Goal: Task Accomplishment & Management: Complete application form

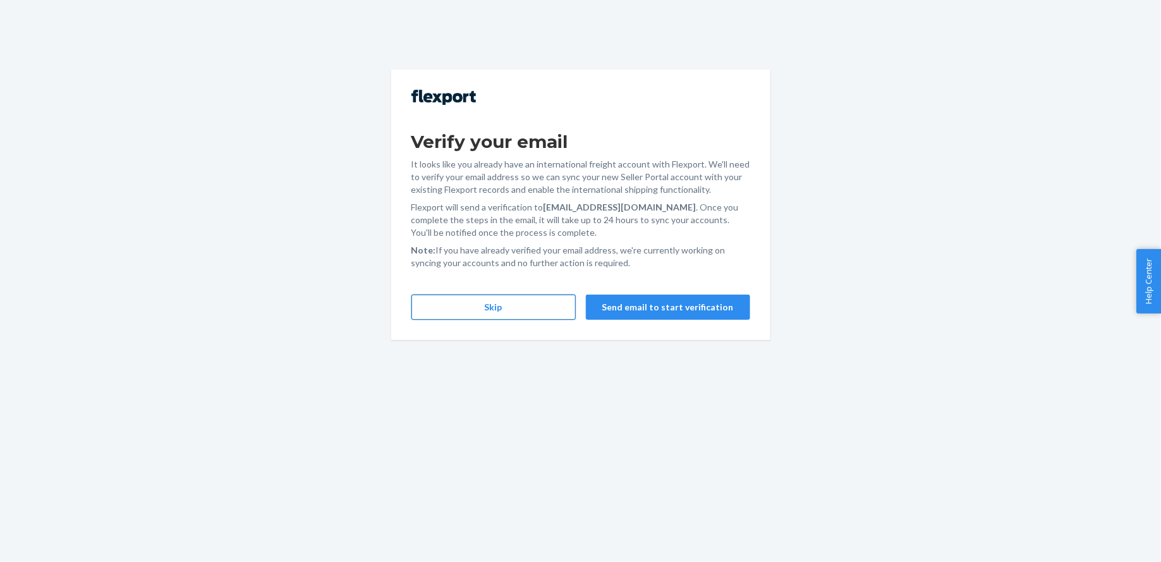
click at [478, 308] on button "Skip" at bounding box center [494, 307] width 164 height 25
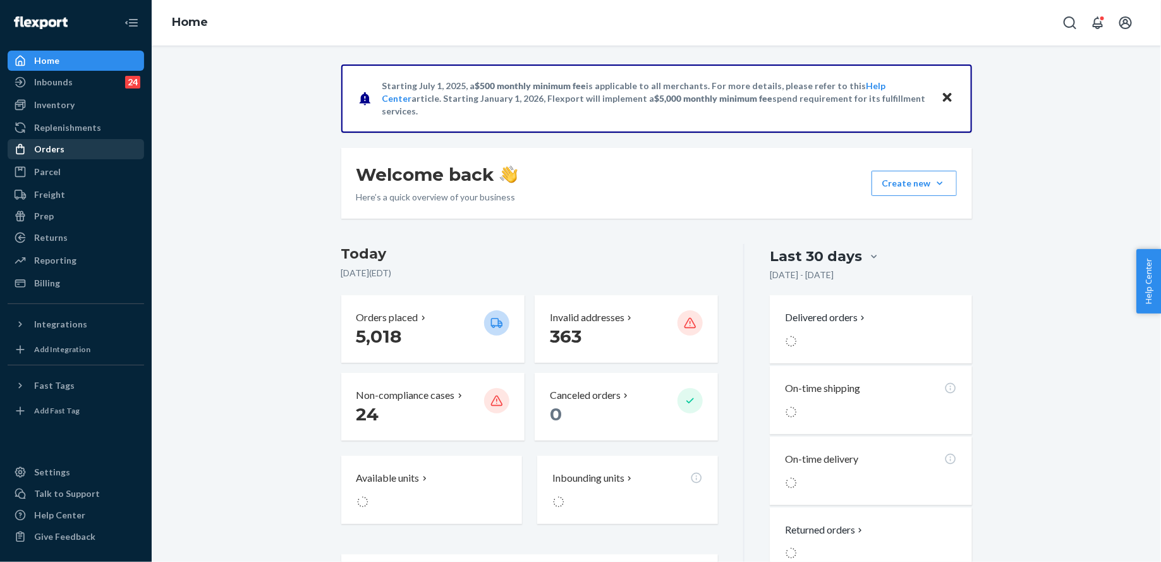
click at [92, 147] on div "Orders" at bounding box center [76, 149] width 134 height 18
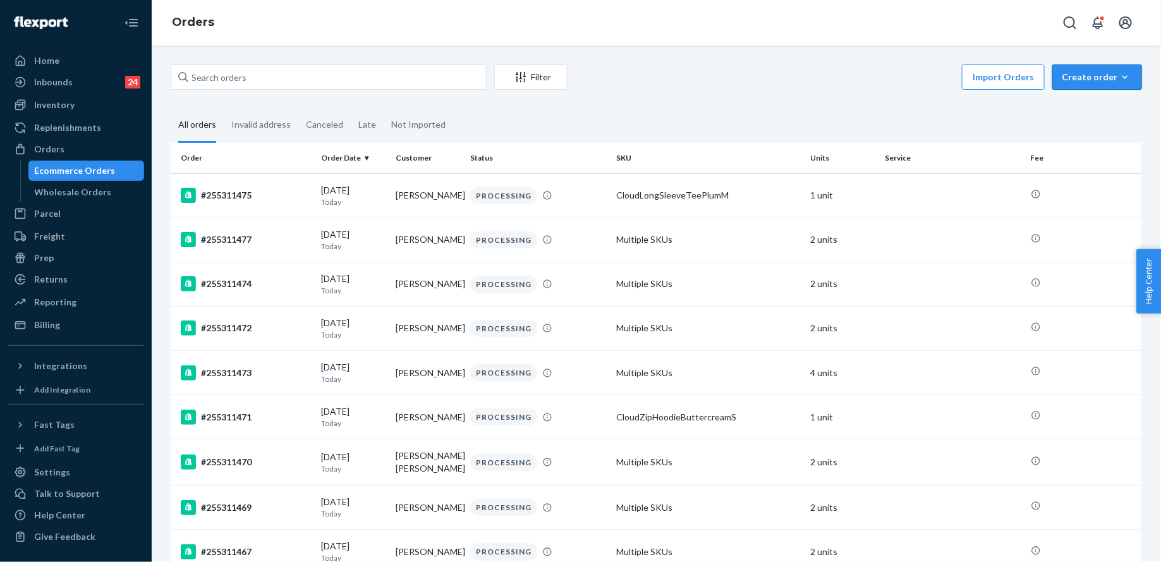
click at [1107, 68] on button "Create order Ecommerce order Removal order" at bounding box center [1098, 76] width 90 height 25
click at [1103, 97] on button "Ecommerce order" at bounding box center [1116, 107] width 121 height 27
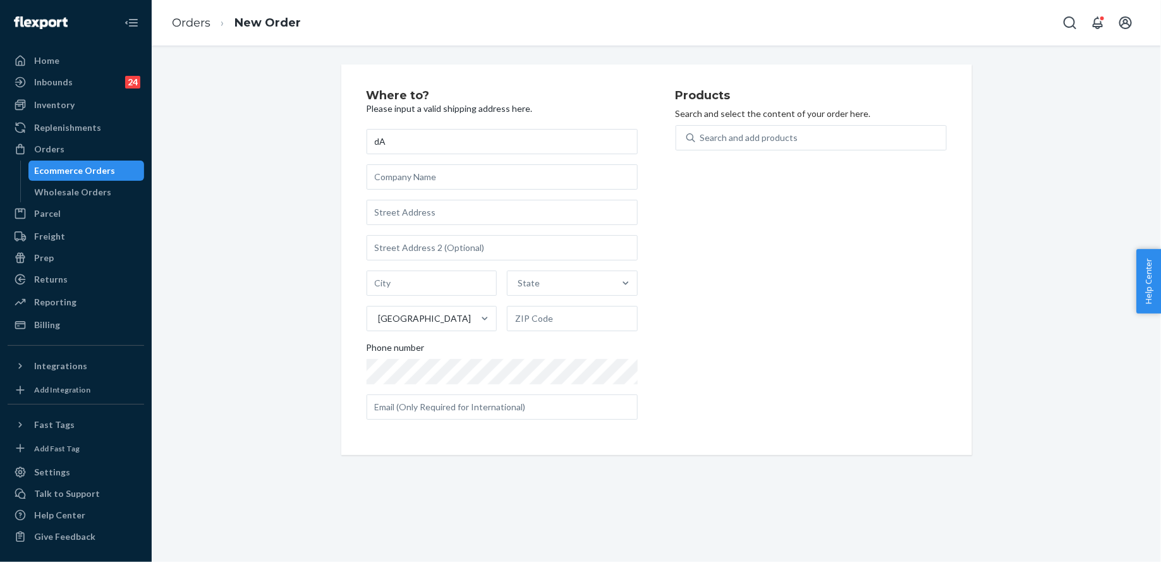
type input "d"
type input "[PERSON_NAME]"
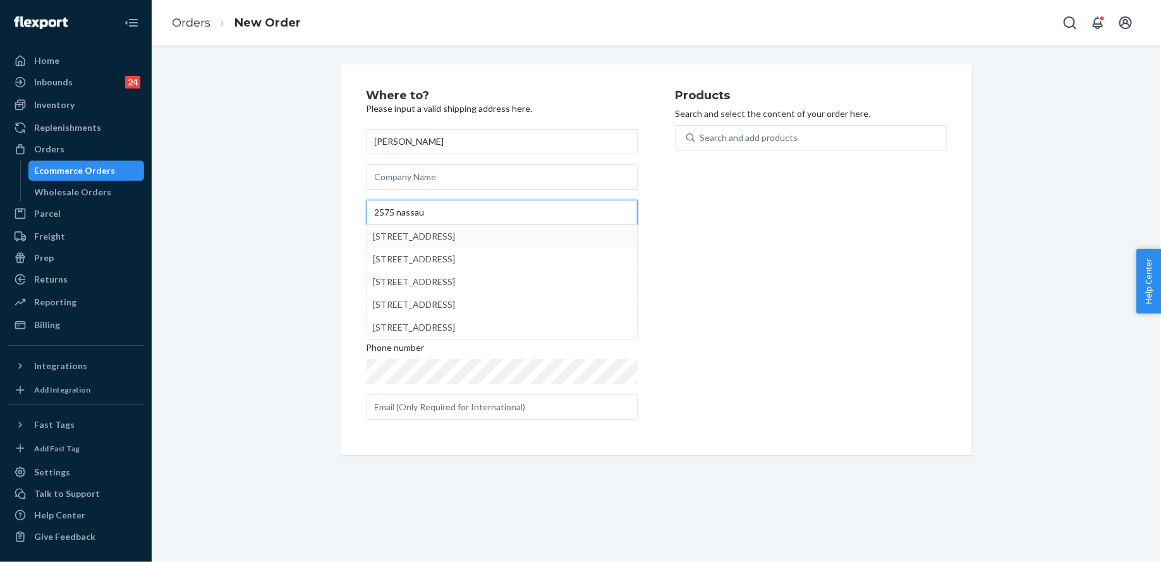
type input "2575 nassau"
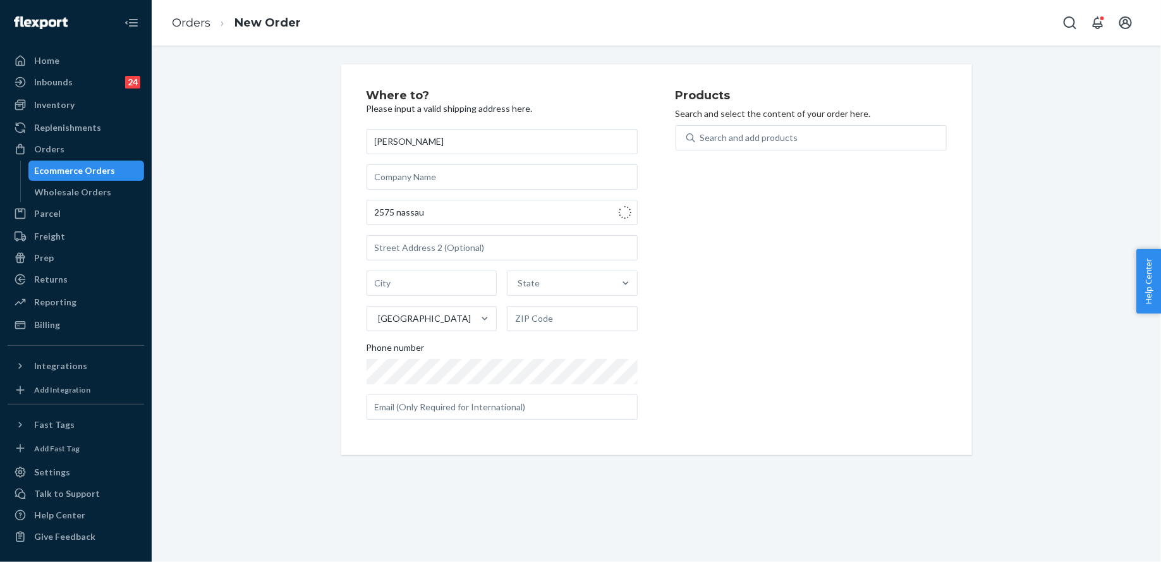
type input "Wantagh"
type input "11793"
type input "2575 Nassau Ave"
click at [758, 144] on div "Search and add products" at bounding box center [749, 137] width 98 height 13
click at [702, 144] on input "Search and add products" at bounding box center [700, 137] width 1 height 13
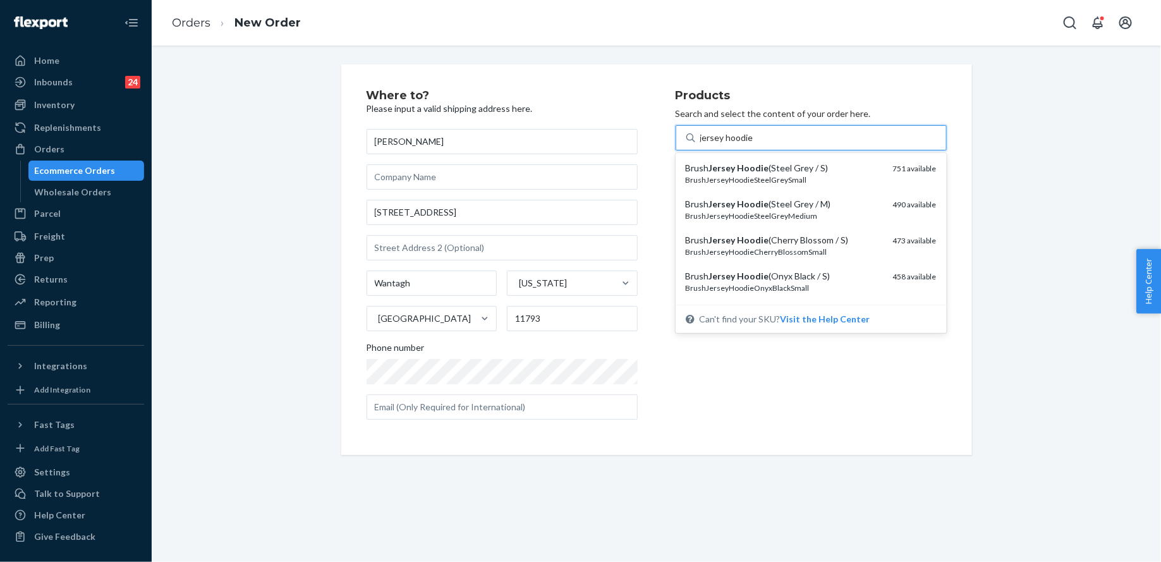
type input "jersey hoodie m"
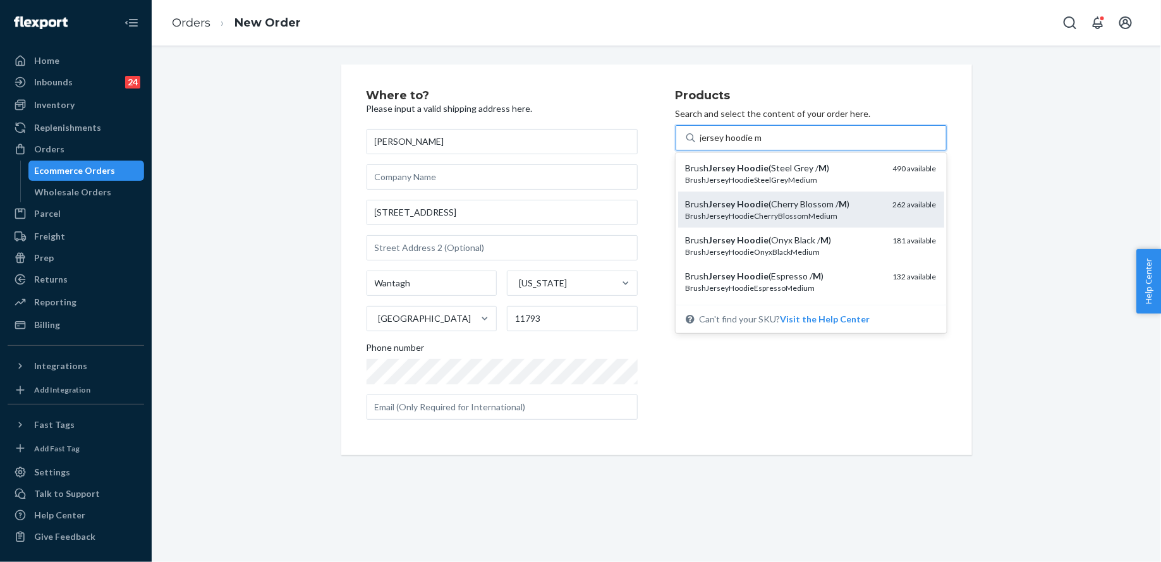
click at [788, 214] on div "BrushJerseyHoodieCherryBlossomMedium" at bounding box center [784, 216] width 197 height 11
click at [762, 144] on input "jersey hoodie m" at bounding box center [731, 137] width 62 height 13
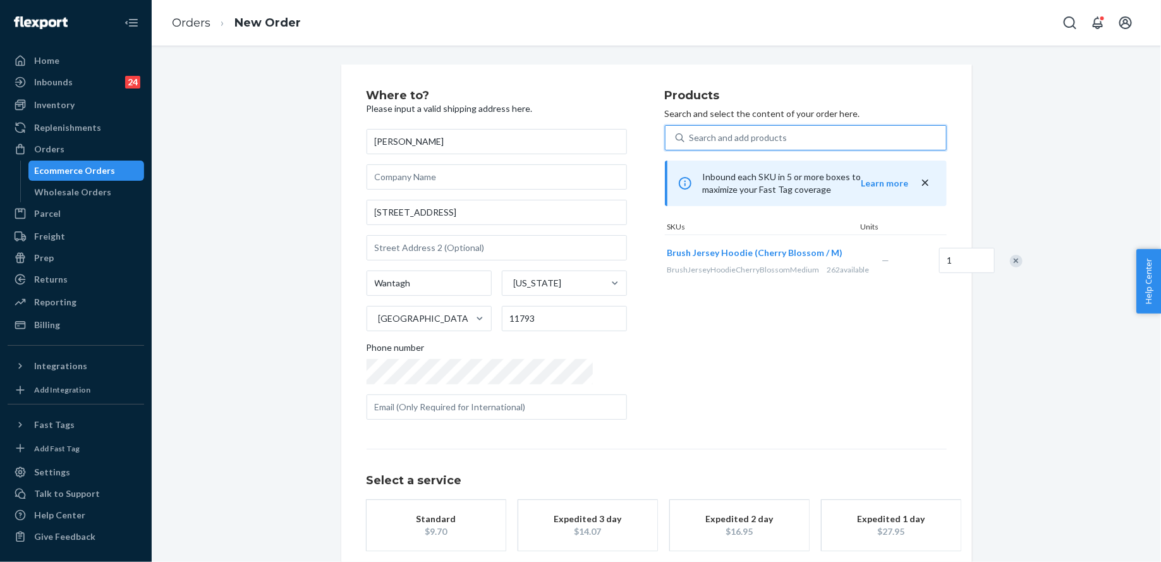
click at [755, 134] on div "Search and add products" at bounding box center [816, 137] width 262 height 23
click at [691, 134] on input "0 results available. Use Up and Down to choose options, press Enter to select t…" at bounding box center [690, 137] width 1 height 13
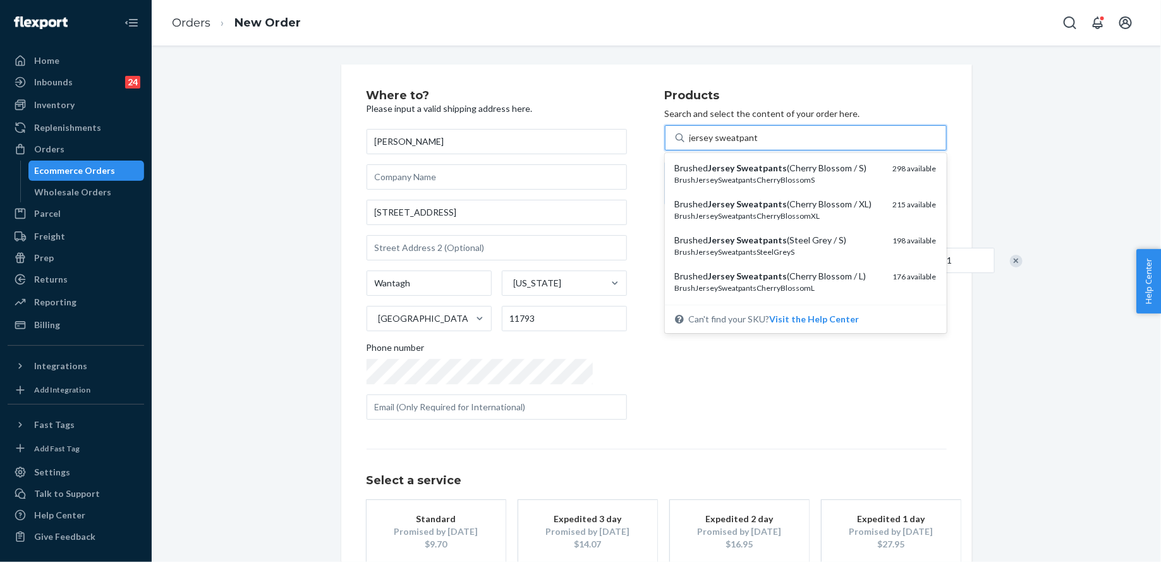
type input "jersey sweatpant m"
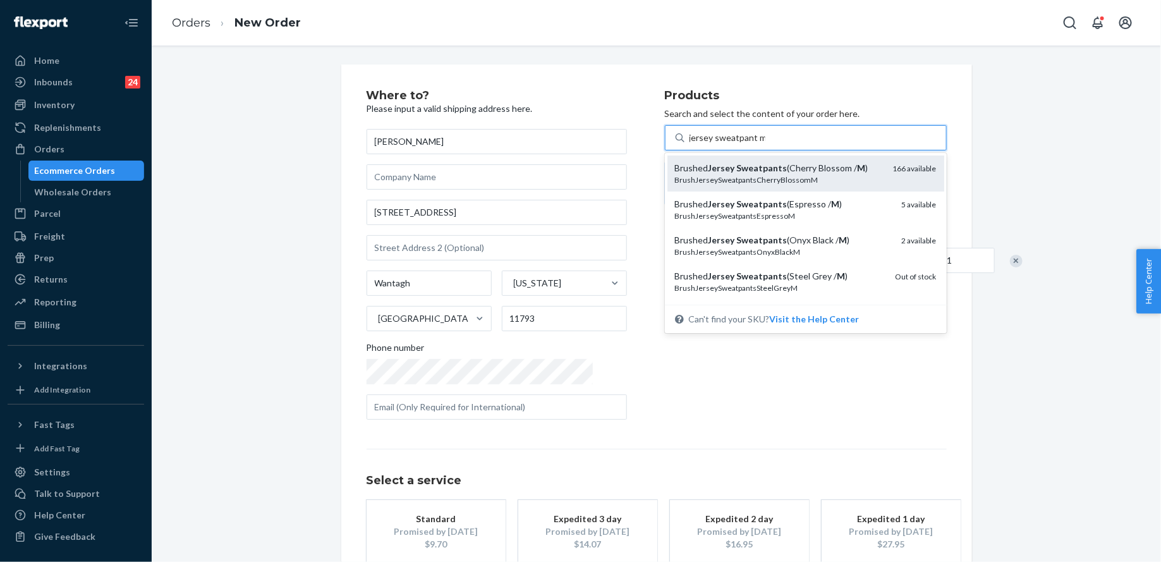
click at [780, 175] on div "BrushJerseySweatpantsCherryBlossomM" at bounding box center [779, 179] width 208 height 11
click at [766, 144] on input "jersey sweatpant m" at bounding box center [728, 137] width 76 height 13
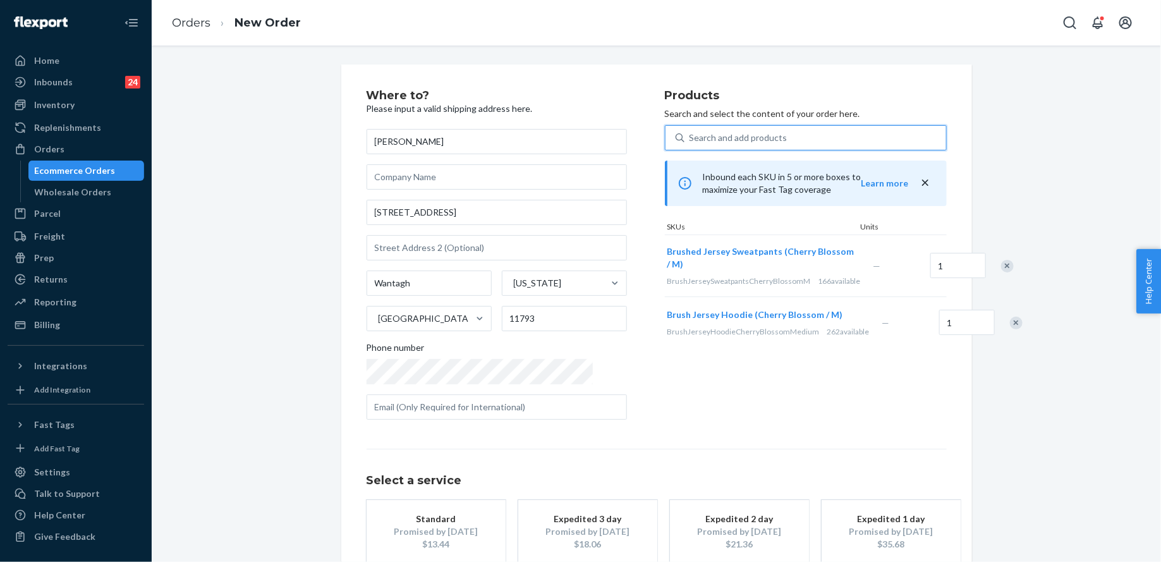
click at [725, 137] on div "Search and add products" at bounding box center [739, 137] width 98 height 13
click at [691, 137] on input "0 results available. Use Up and Down to choose options, press Enter to select t…" at bounding box center [690, 137] width 1 height 13
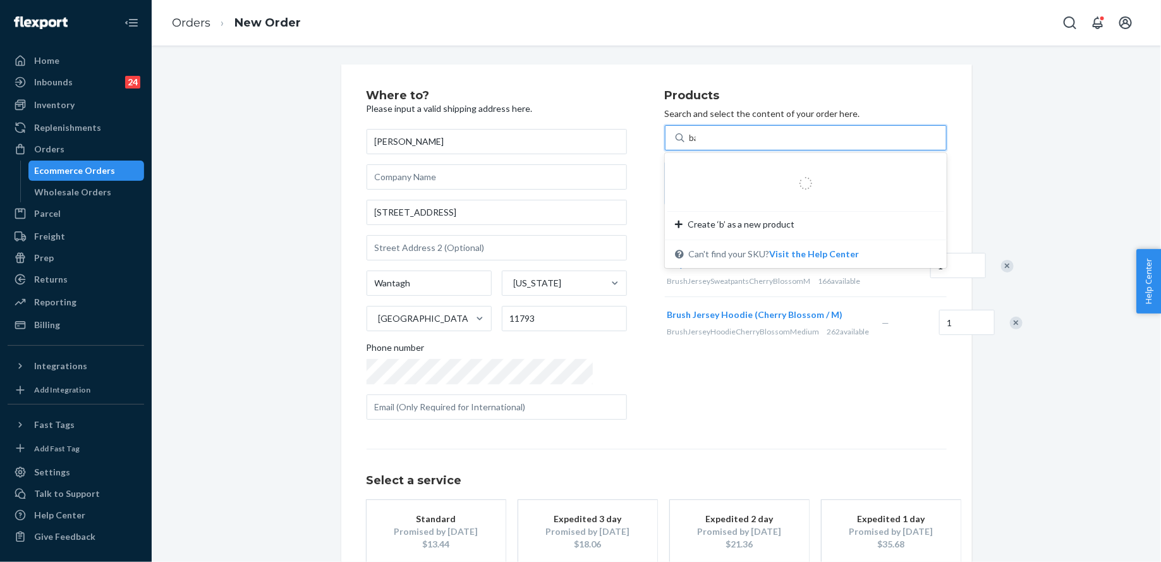
type input "bag"
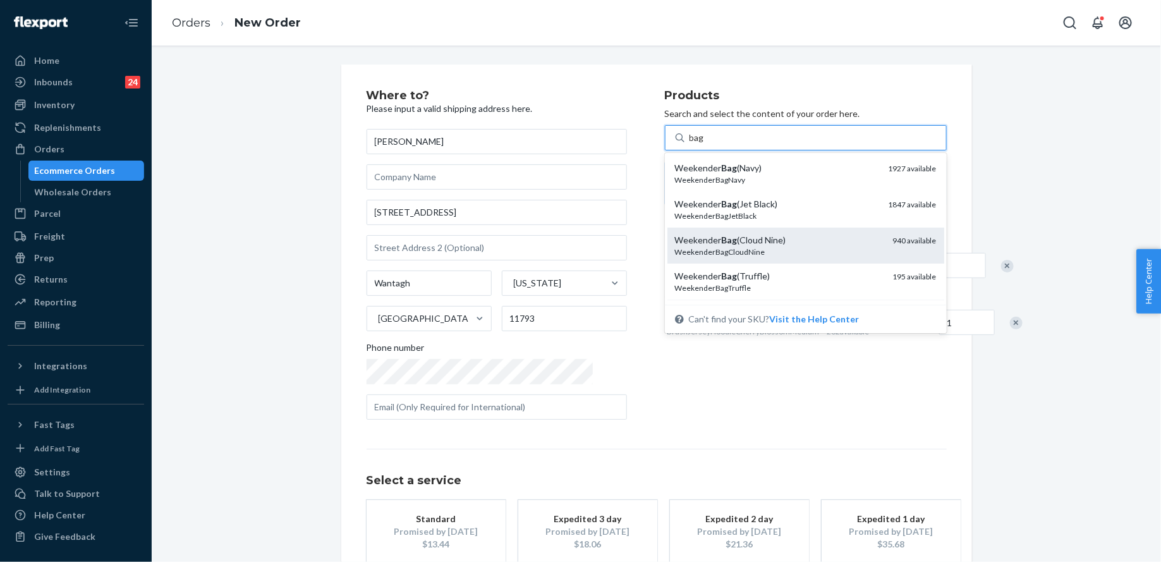
click at [735, 253] on div "WeekenderBagCloudNine" at bounding box center [779, 252] width 208 height 11
click at [705, 144] on input "bag" at bounding box center [697, 137] width 15 height 13
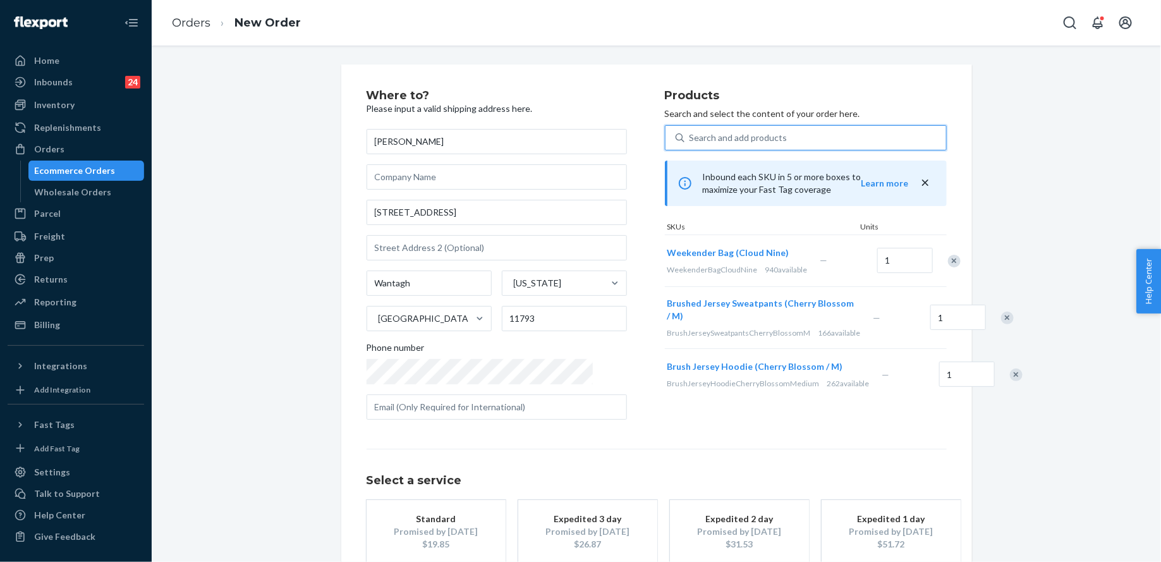
click at [446, 513] on button "Standard Promised by Oct 1, 2025 $19.85" at bounding box center [436, 531] width 139 height 63
click at [806, 134] on div "Search and add products" at bounding box center [816, 137] width 262 height 23
click at [691, 134] on input "0 results available. Use Up and Down to choose options, press Enter to select t…" at bounding box center [690, 137] width 1 height 13
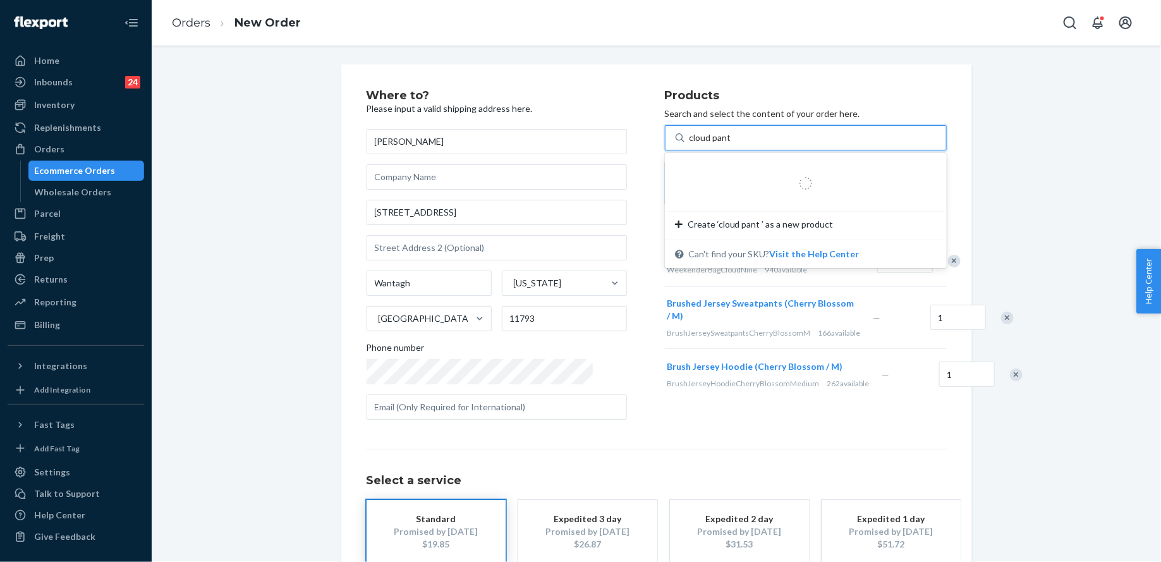
type input "cloud pant m"
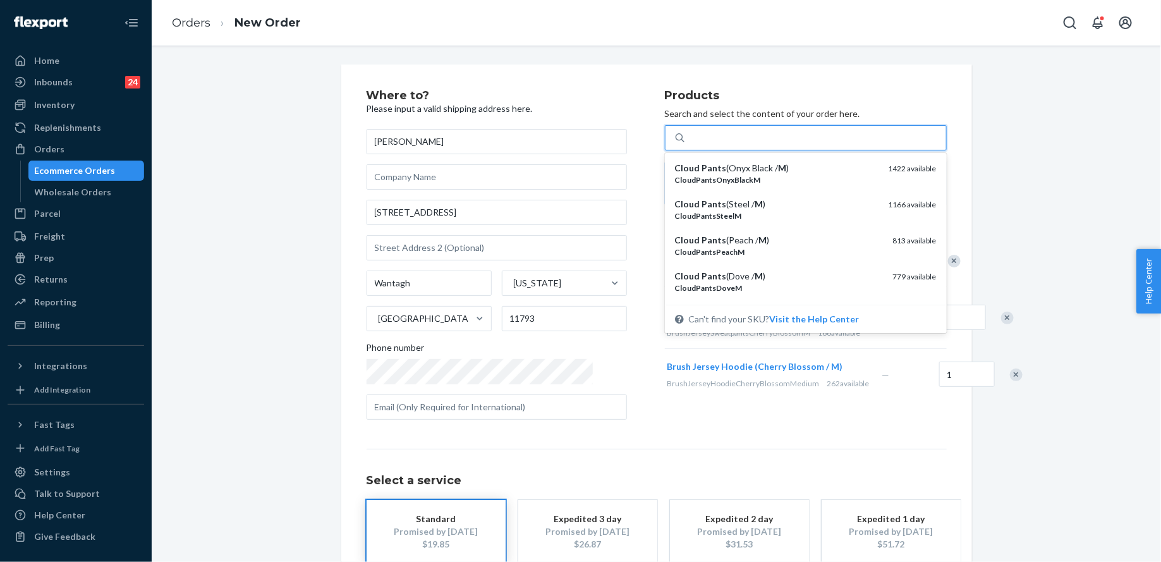
click at [721, 135] on div "cloud pant m" at bounding box center [816, 137] width 262 height 23
click at [721, 135] on input "option undefined focused, 1 of 25. 25 results available for search term cloud p…" at bounding box center [715, 137] width 51 height 13
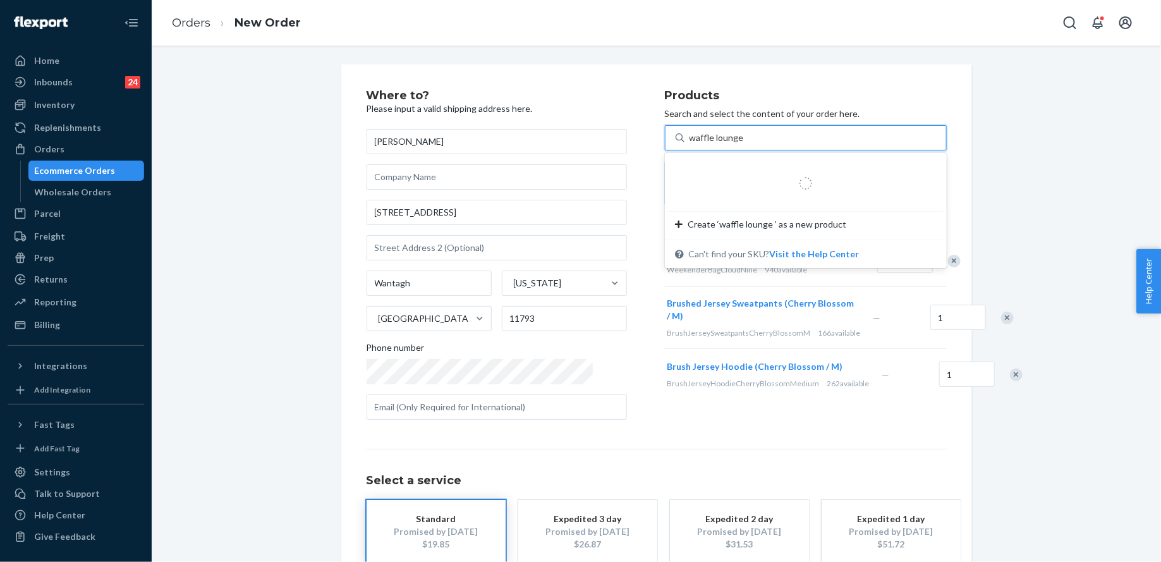
type input "waffle lounge l"
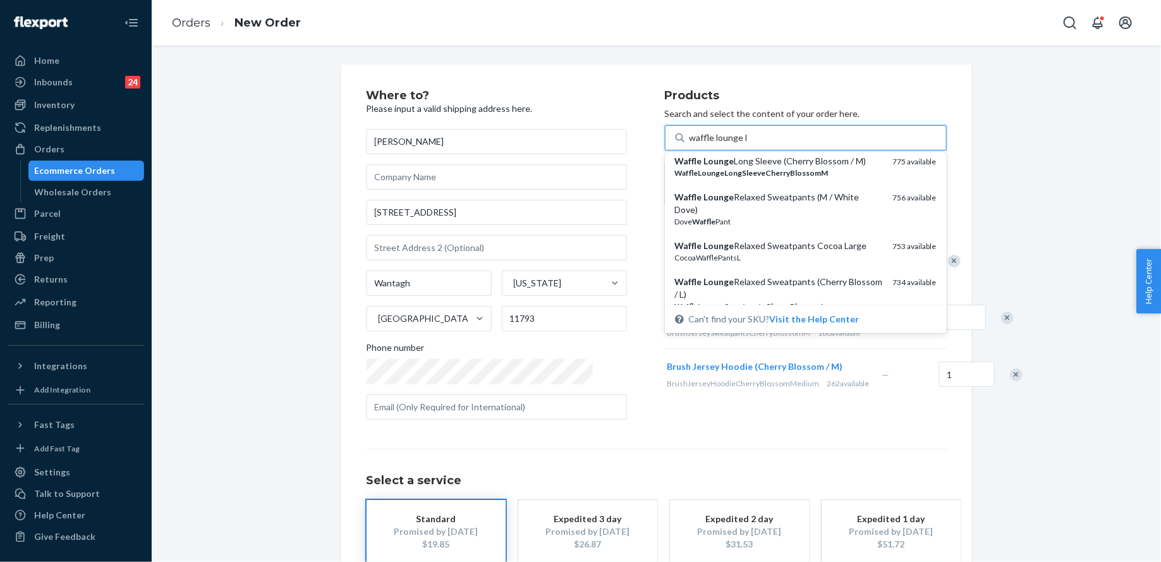
scroll to position [337, 0]
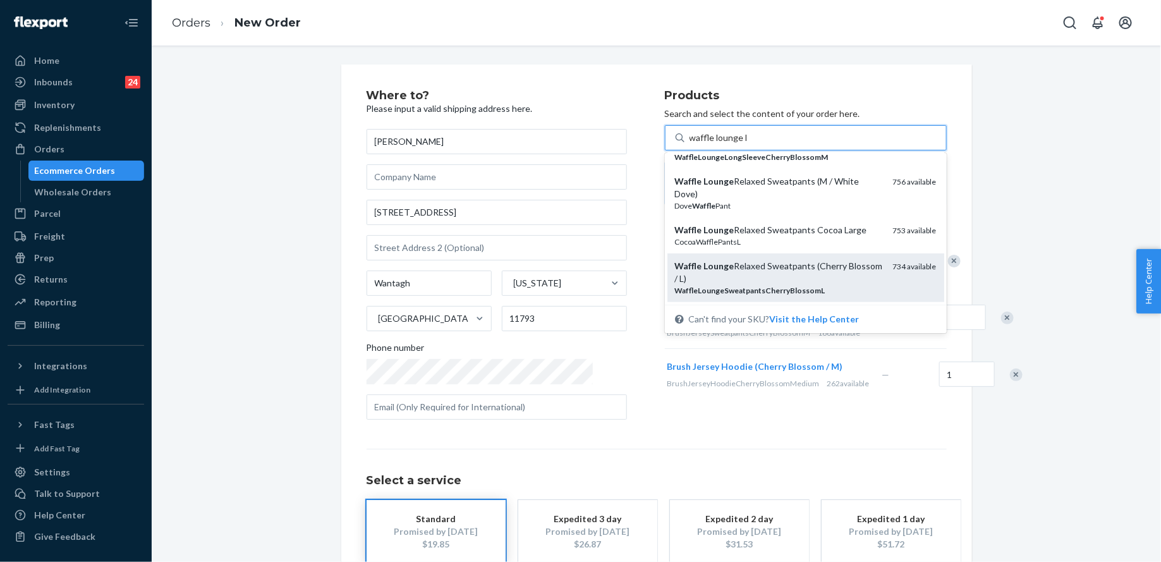
click at [756, 260] on div "Waffle Lounge Relaxed Sweatpants (Cherry Blossom / L)" at bounding box center [779, 272] width 208 height 25
click at [747, 144] on input "waffle lounge l" at bounding box center [719, 137] width 58 height 13
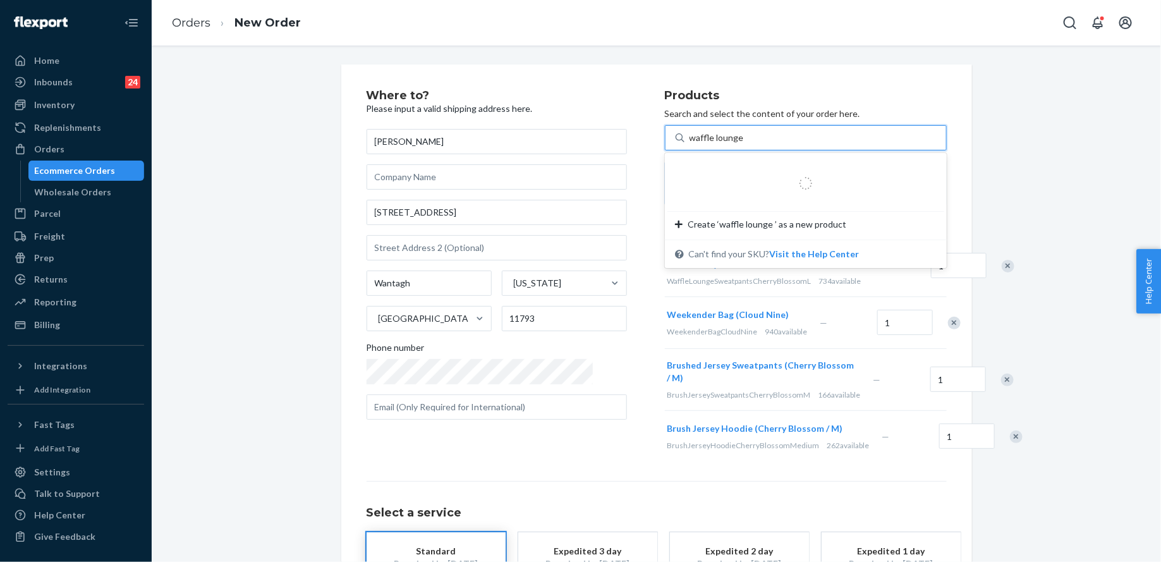
type input "waffle lounge l"
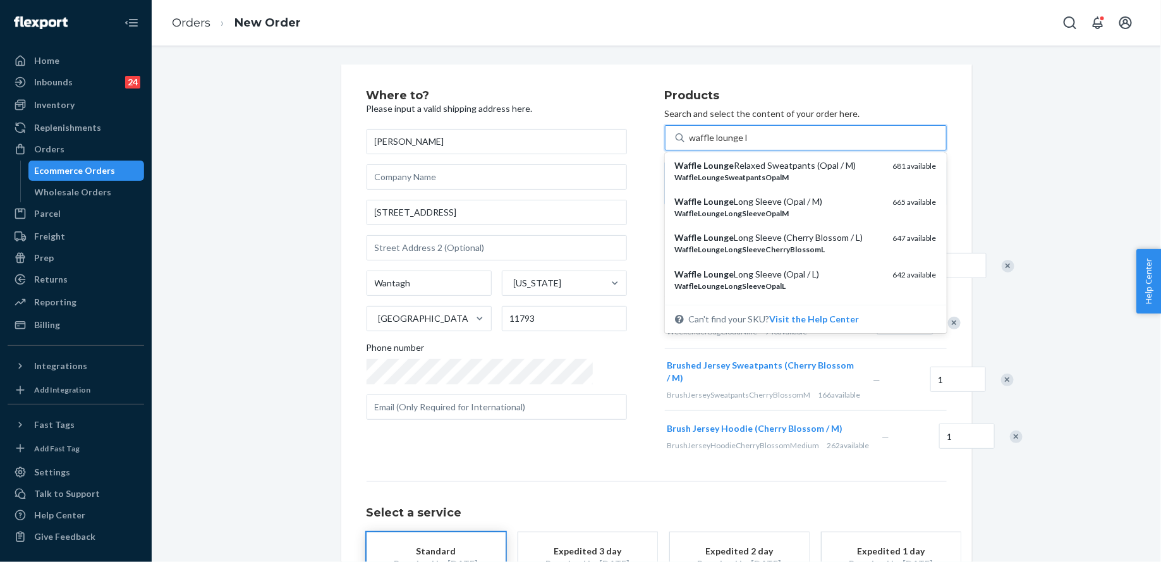
scroll to position [678, 0]
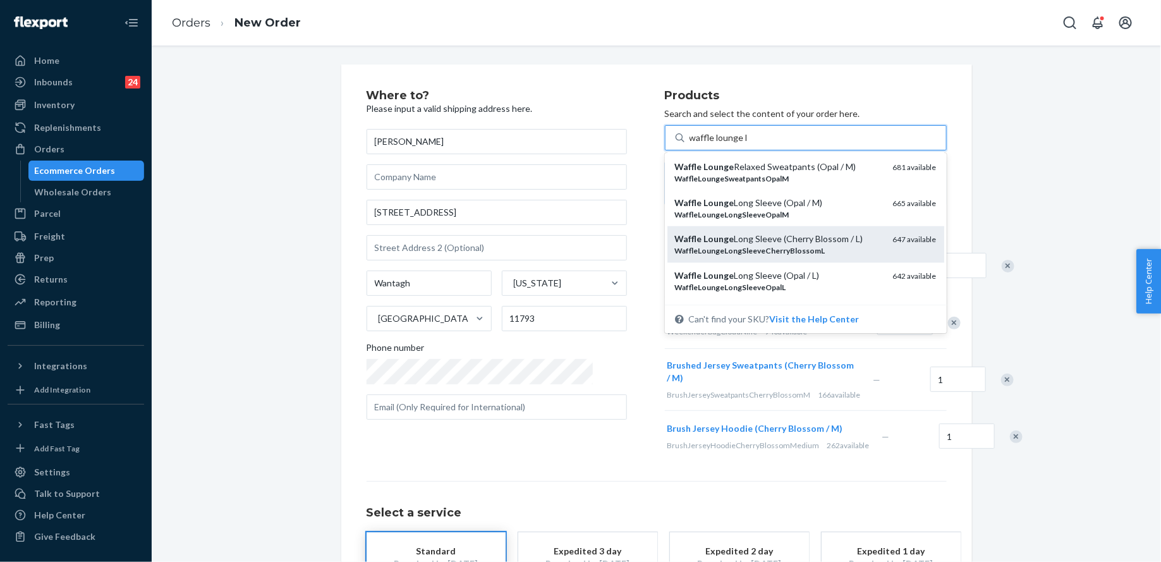
click at [781, 245] on div "WaffleLoungeLongSleeveCherryBlossomL" at bounding box center [779, 250] width 208 height 11
click at [747, 144] on input "waffle lounge l" at bounding box center [719, 137] width 58 height 13
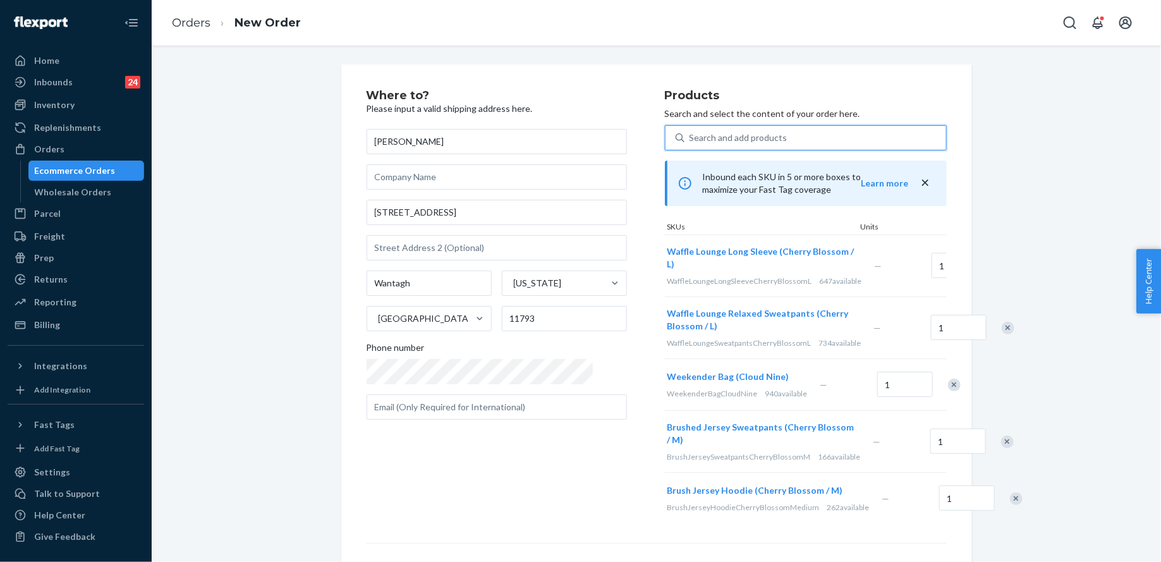
click at [747, 126] on div "Search and add products" at bounding box center [816, 137] width 262 height 23
click at [691, 131] on input "0 results available. Select is focused ,type to refine list, press Down to open…" at bounding box center [690, 137] width 1 height 13
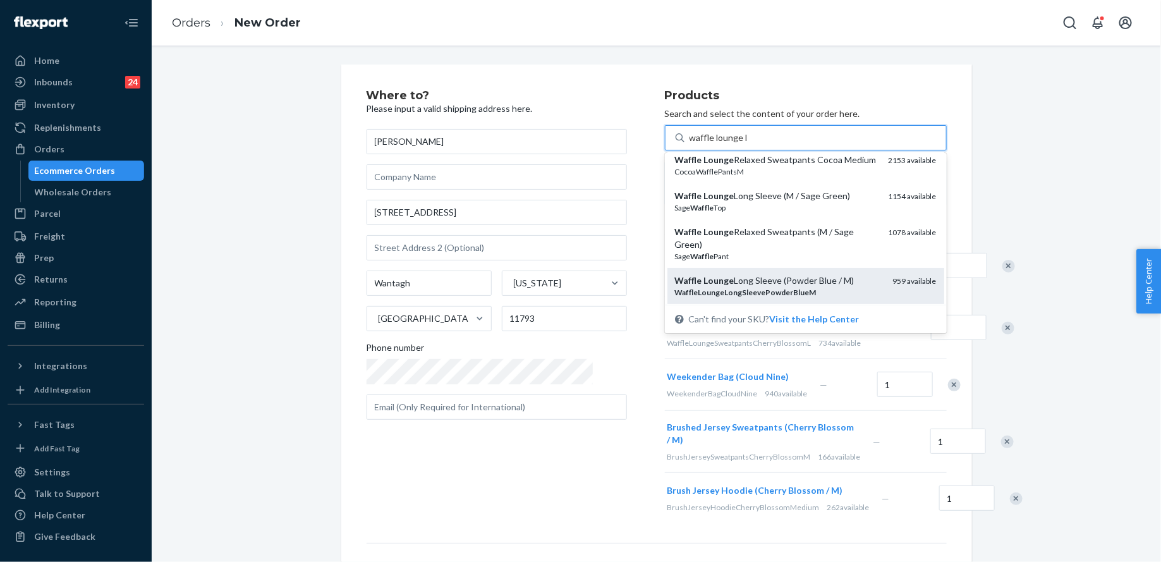
scroll to position [0, 0]
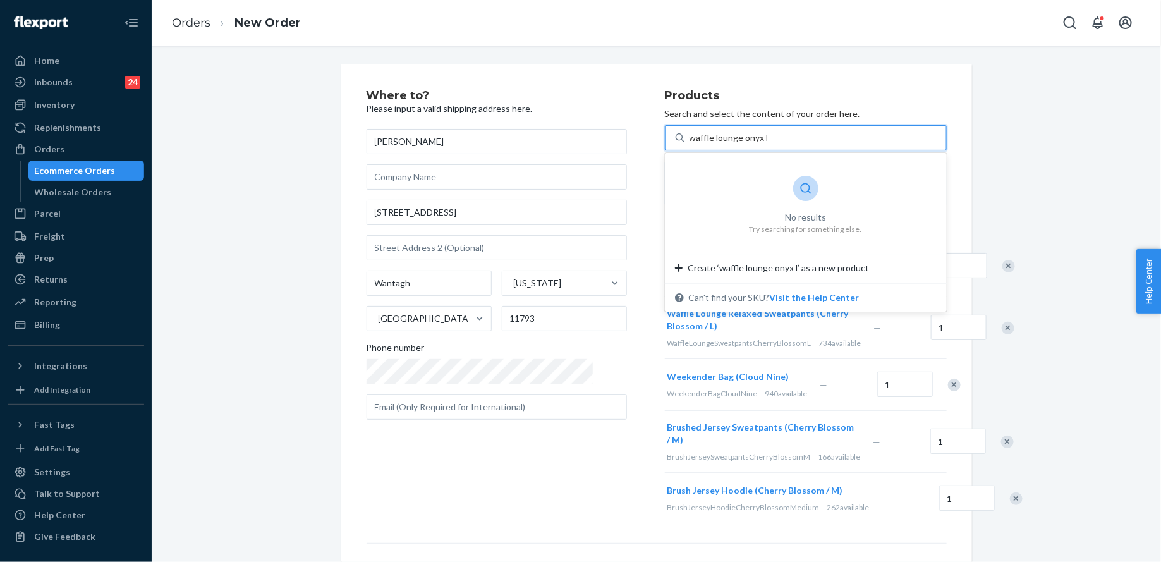
type input "waffle lounge onyx"
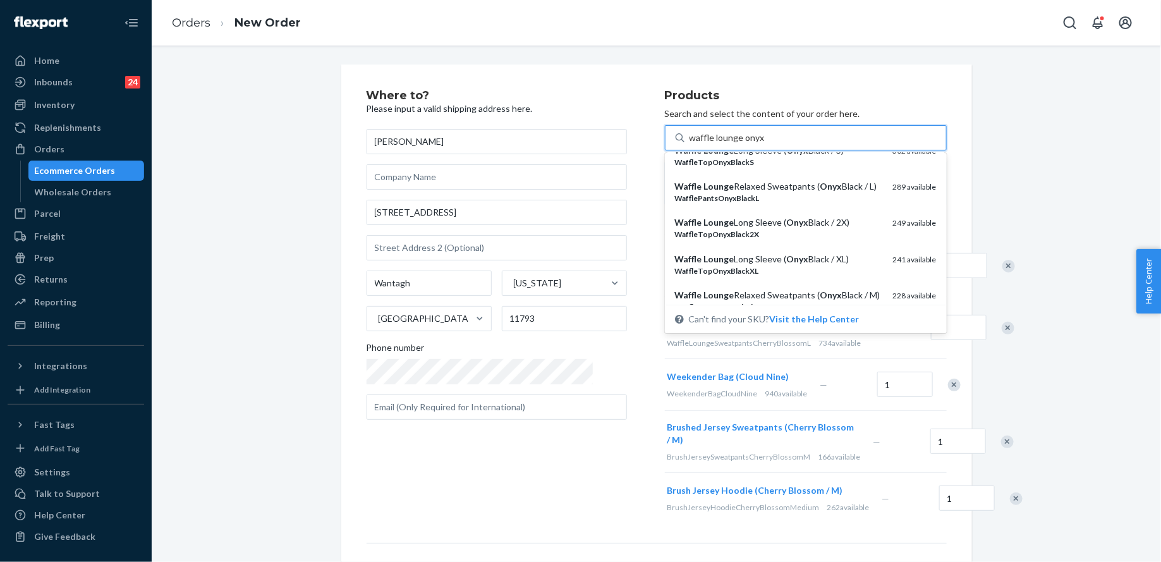
scroll to position [94, 0]
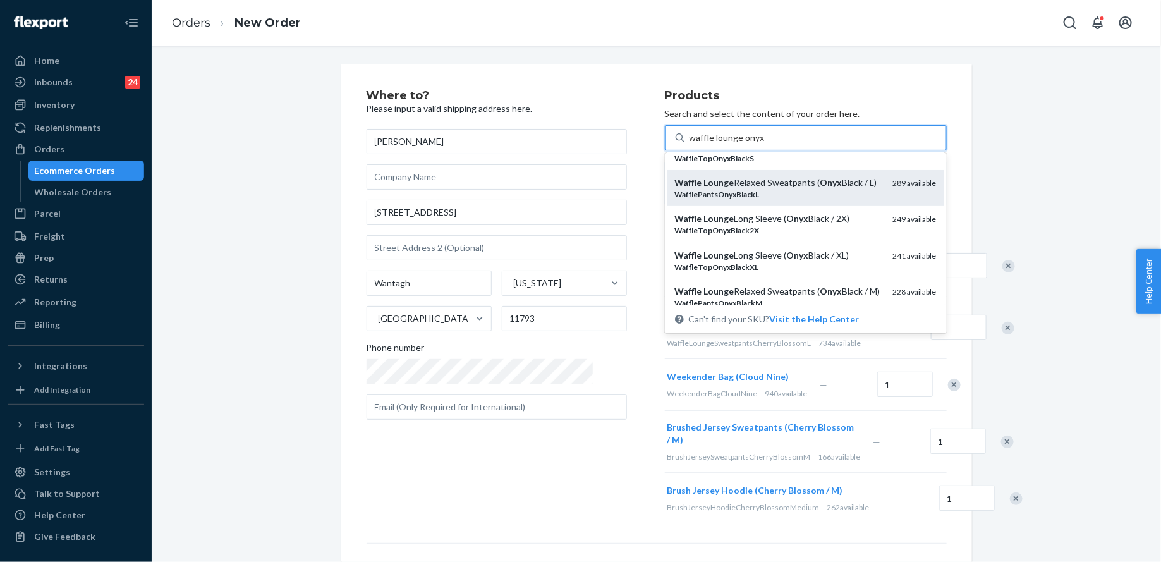
click at [838, 193] on div "WafflePantsOnyxBlackL" at bounding box center [779, 194] width 208 height 11
click at [765, 144] on input "waffle lounge onyx" at bounding box center [727, 137] width 75 height 13
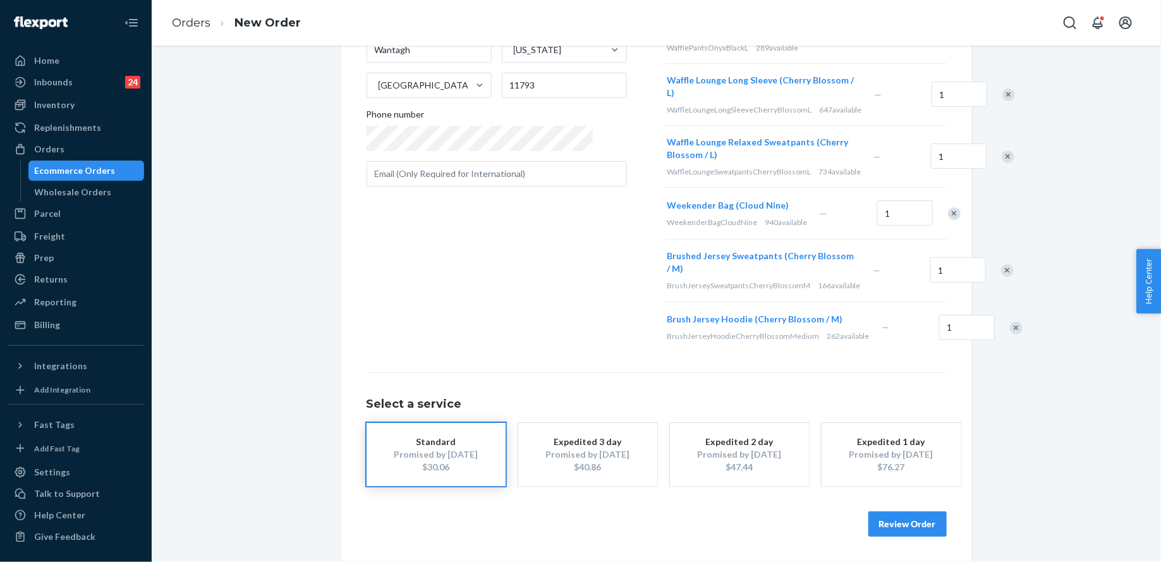
scroll to position [0, 0]
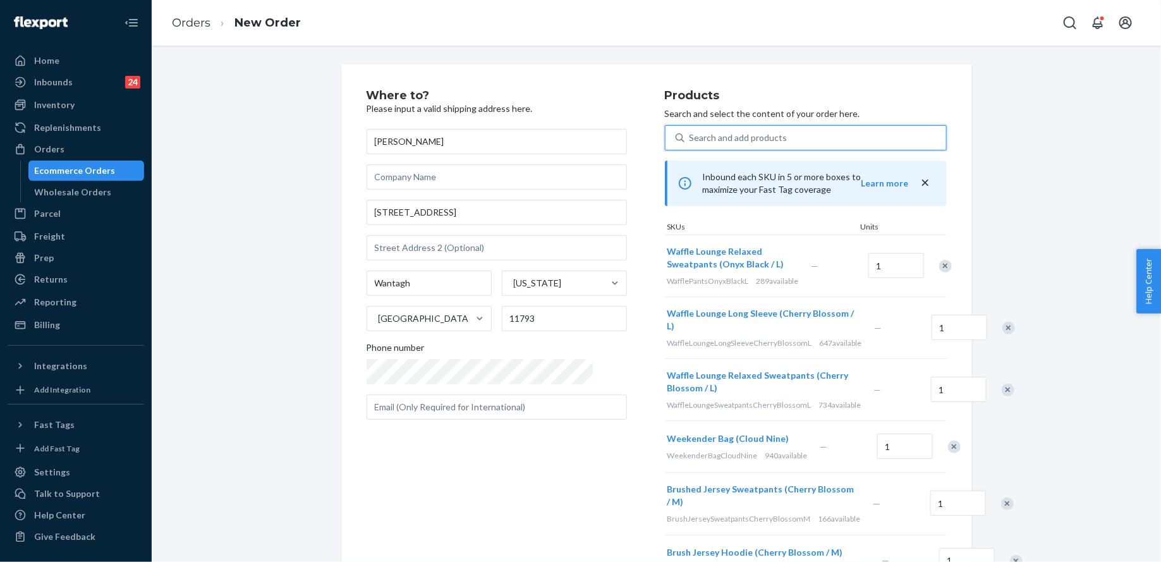
click at [810, 138] on div "Search and add products" at bounding box center [816, 137] width 262 height 23
click at [691, 138] on input "0 results available. Select is focused ,type to refine list, press Down to open…" at bounding box center [690, 137] width 1 height 13
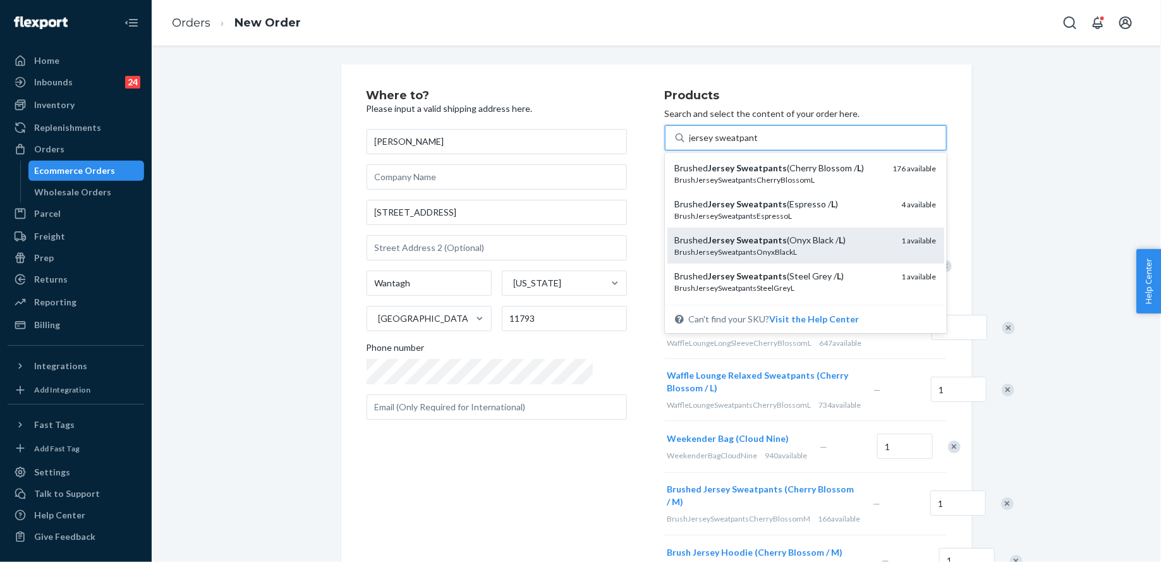
type input "jersey sweatpant m"
click at [839, 239] on div "Brushed Jersey Sweatpants (Onyx Black / M )" at bounding box center [783, 240] width 217 height 13
click at [766, 144] on input "jersey sweatpant m" at bounding box center [728, 137] width 76 height 13
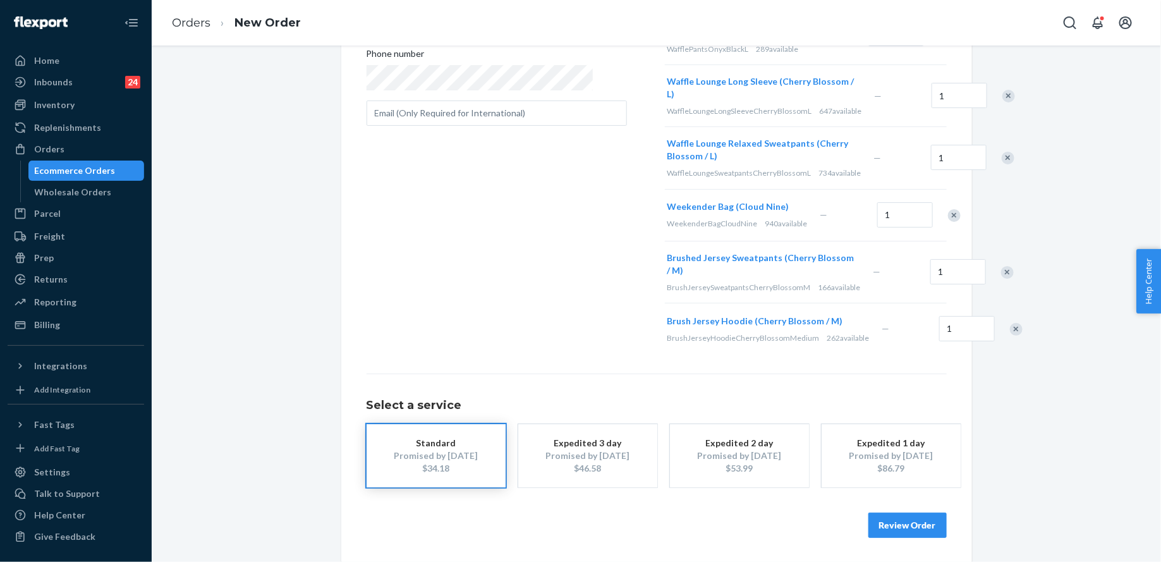
scroll to position [358, 0]
click at [910, 530] on button "Review Order" at bounding box center [908, 523] width 78 height 25
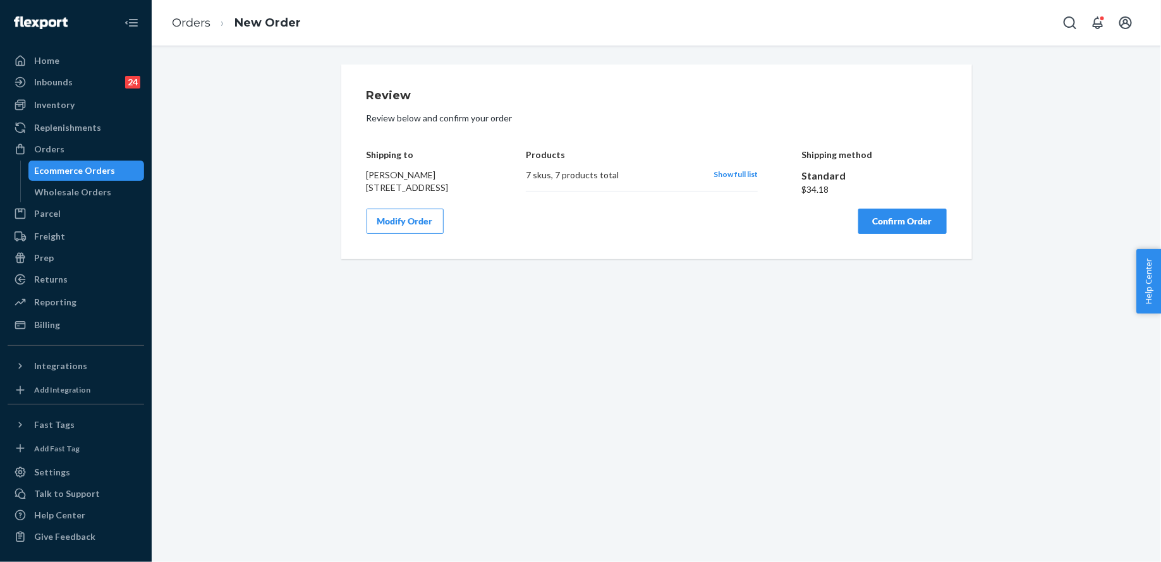
scroll to position [0, 0]
click at [917, 228] on button "Confirm Order" at bounding box center [902, 221] width 89 height 25
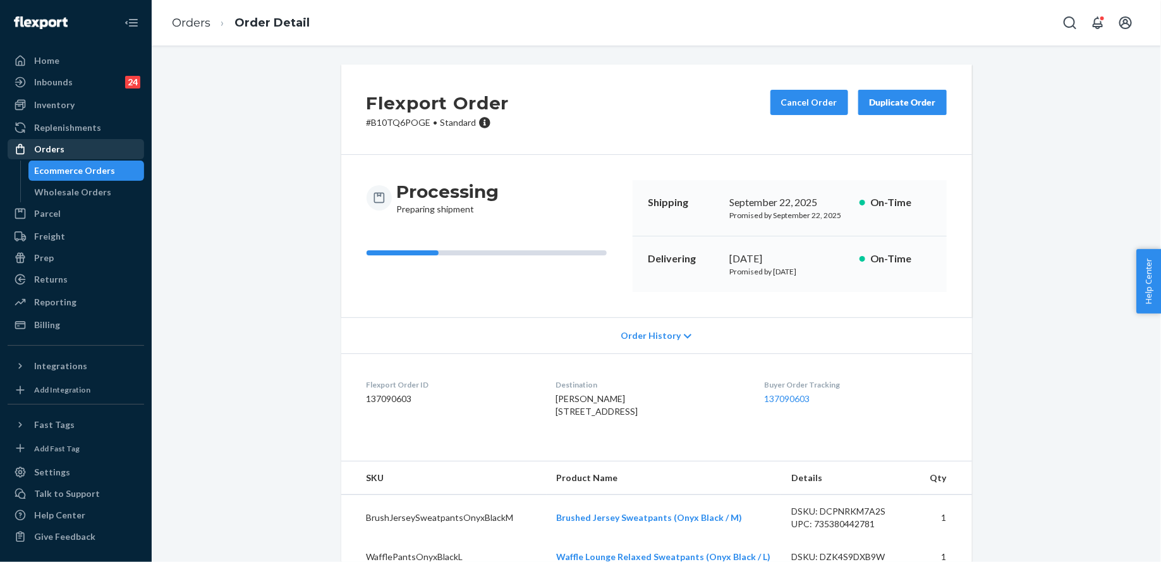
click at [112, 156] on div "Orders" at bounding box center [76, 149] width 134 height 18
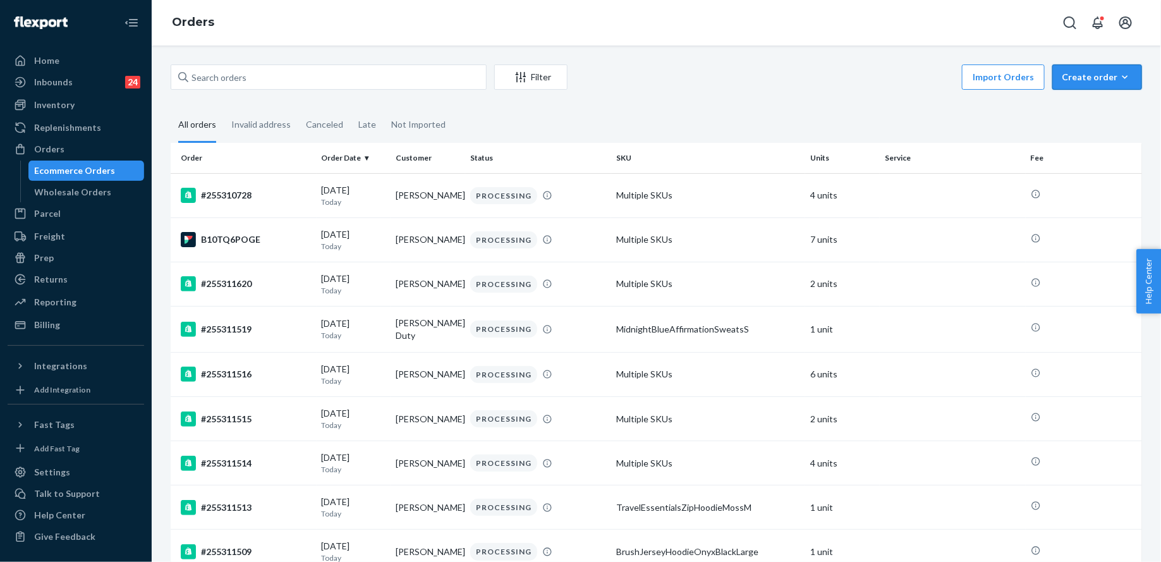
click at [1084, 79] on div "Create order" at bounding box center [1097, 77] width 71 height 13
click at [1084, 109] on span "Ecommerce order" at bounding box center [1105, 107] width 78 height 9
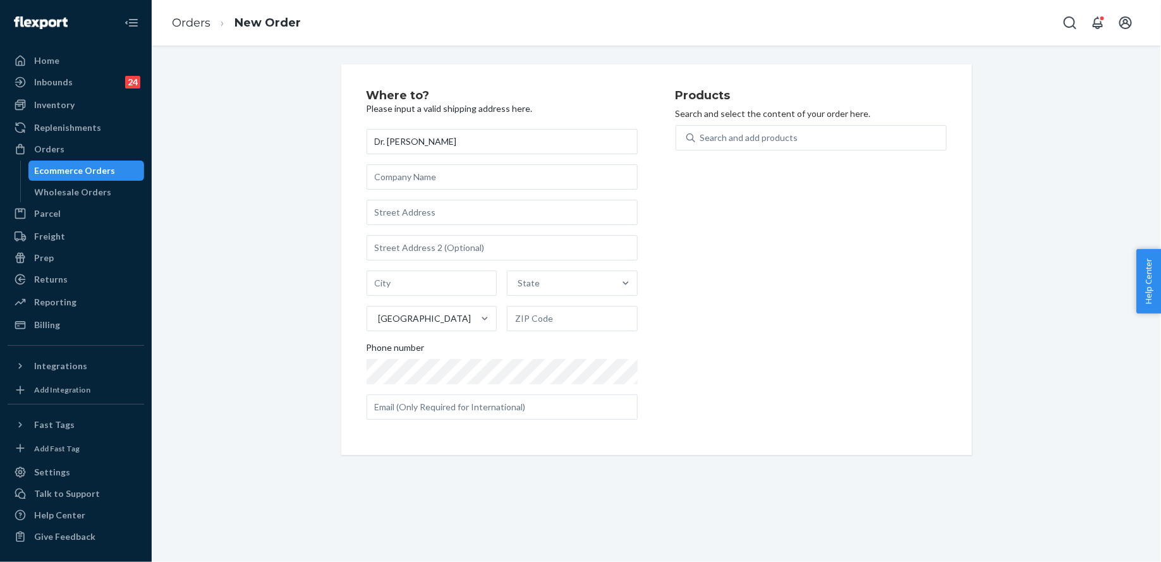
type input "Dr. [PERSON_NAME]"
type input "10328 SW Fiddlers Way"
type input "Palm City"
type input "34990"
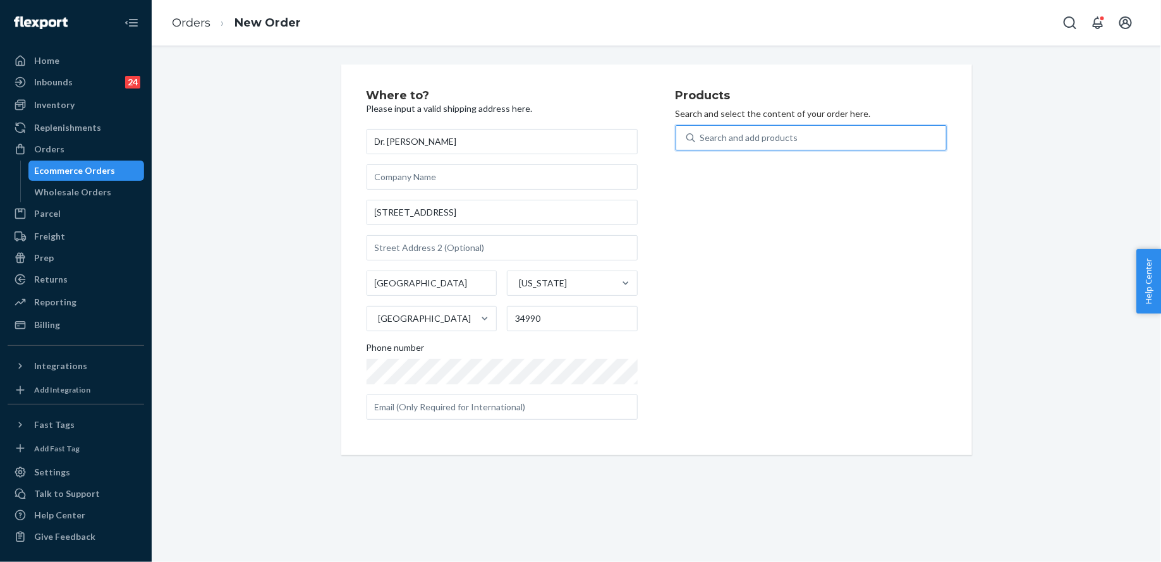
click at [761, 131] on div "Search and add products" at bounding box center [749, 137] width 98 height 13
click at [702, 131] on input "0 results available. Use Up and Down to choose options, press Enter to select t…" at bounding box center [700, 137] width 1 height 13
click at [741, 145] on div "Search and add products" at bounding box center [820, 137] width 251 height 23
click at [702, 144] on input "0 results available. Use Up and Down to choose options, press Enter to select t…" at bounding box center [700, 137] width 1 height 13
type input "sky s"
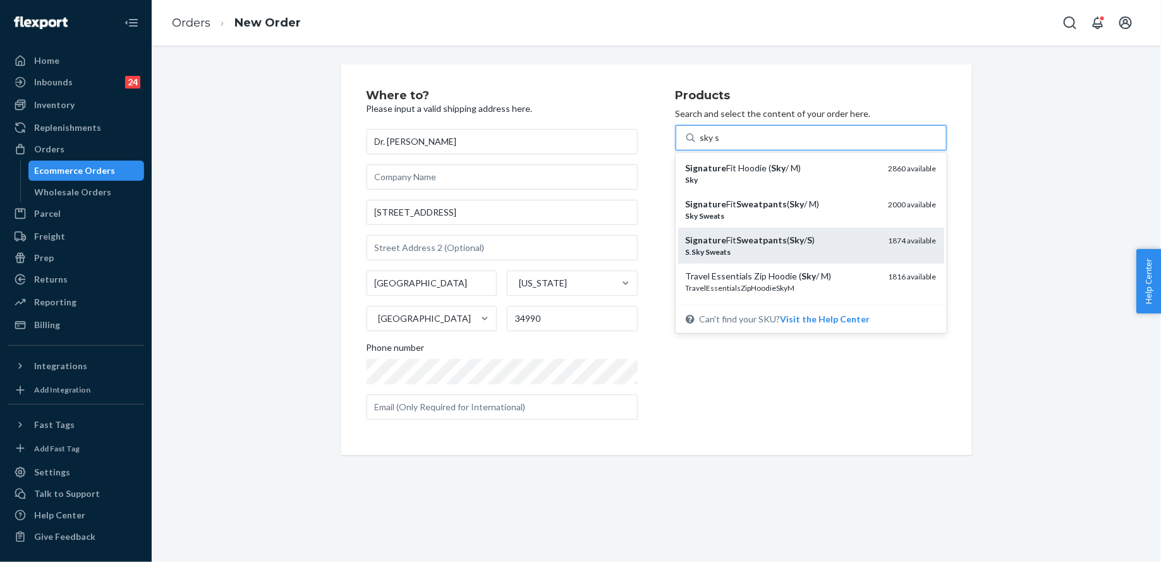
click at [759, 235] on em "Sweatpants" at bounding box center [762, 240] width 51 height 11
click at [720, 144] on input "sky s" at bounding box center [710, 137] width 20 height 13
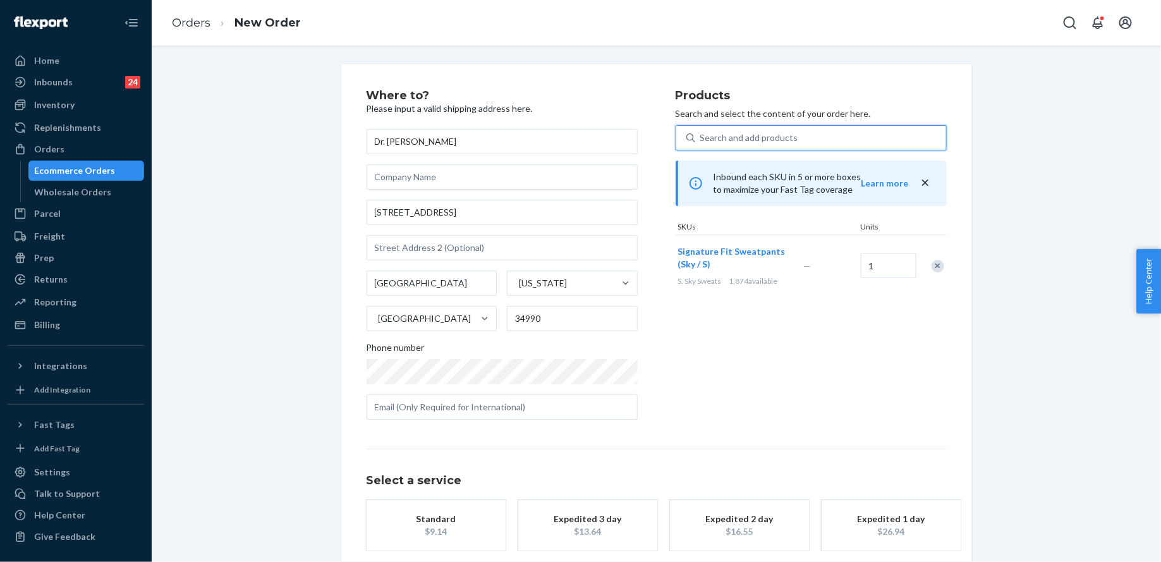
click at [735, 138] on div "Search and add products" at bounding box center [749, 137] width 98 height 13
click at [702, 138] on input "0 results available. Select is focused ,type to refine list, press Down to open…" at bounding box center [700, 137] width 1 height 13
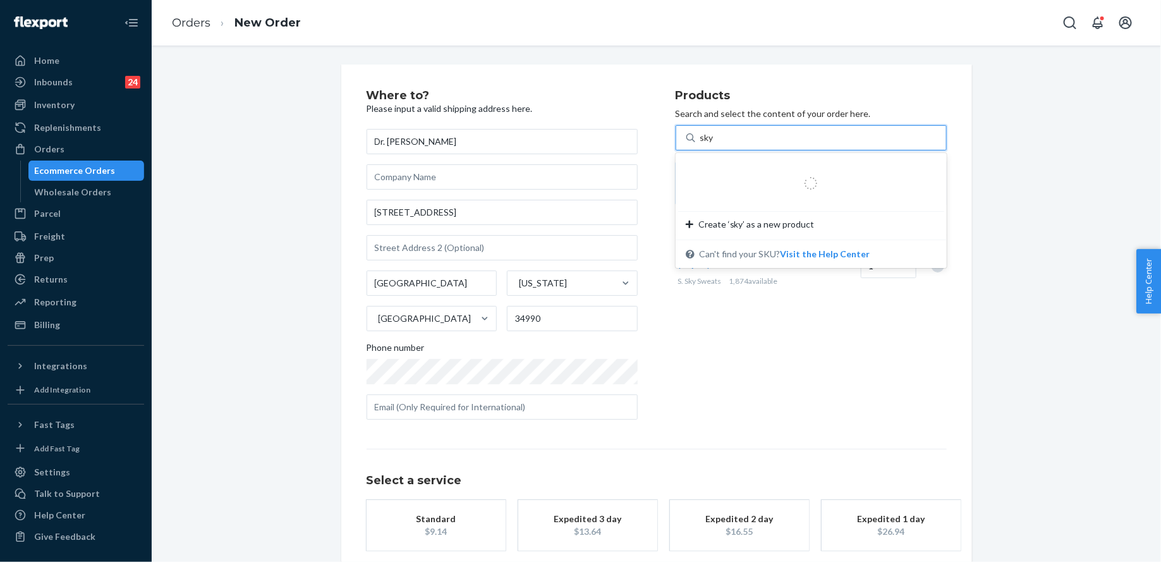
type input "sky s"
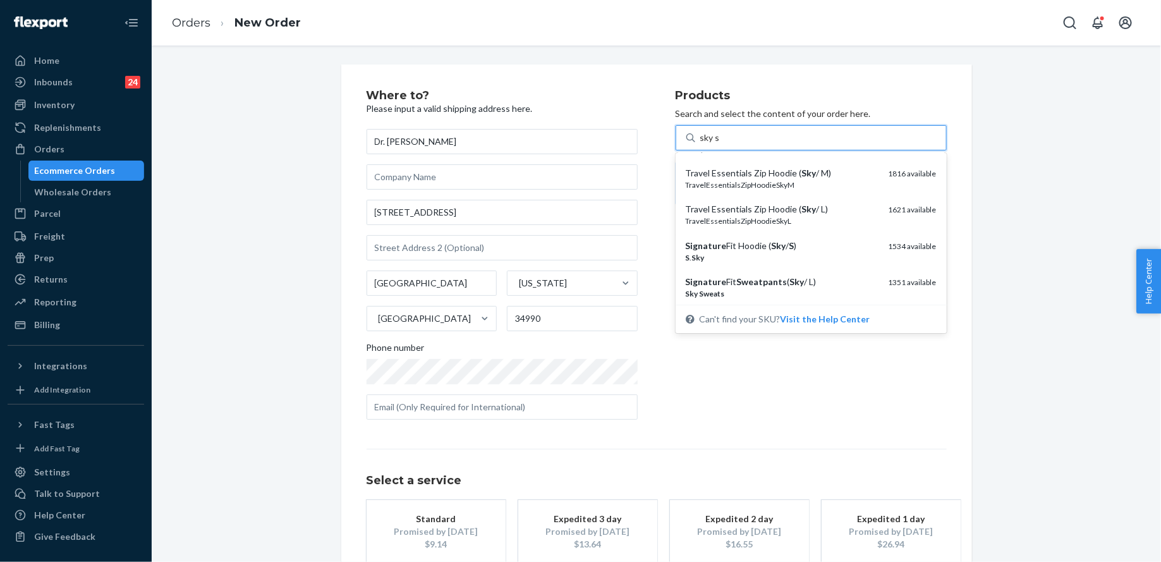
scroll to position [106, 0]
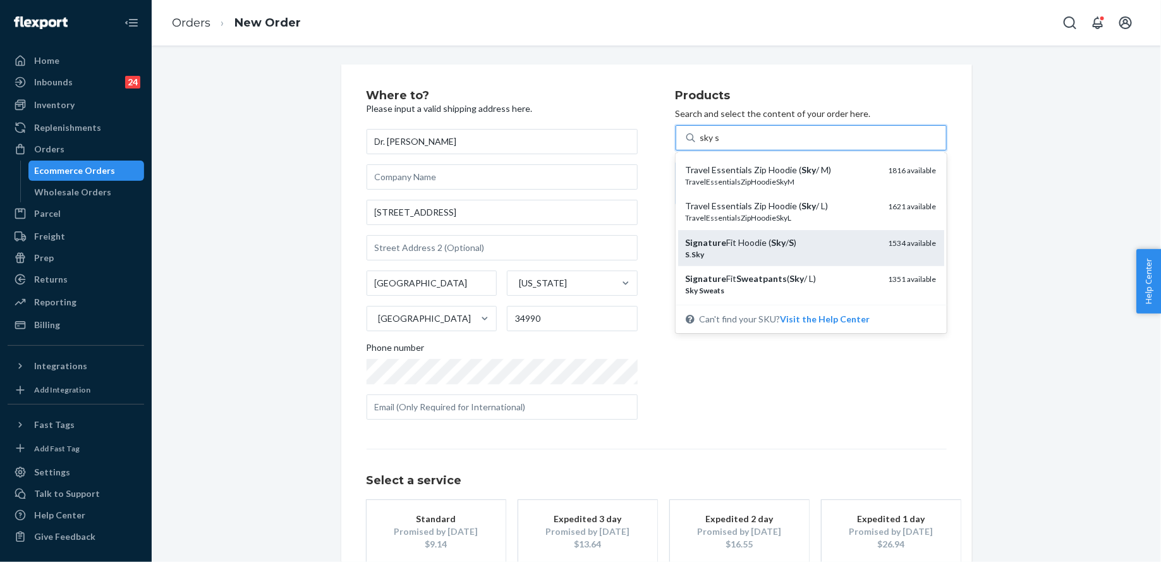
click at [793, 252] on div "S . Sky" at bounding box center [782, 254] width 193 height 11
click at [720, 144] on input "sky s" at bounding box center [710, 137] width 20 height 13
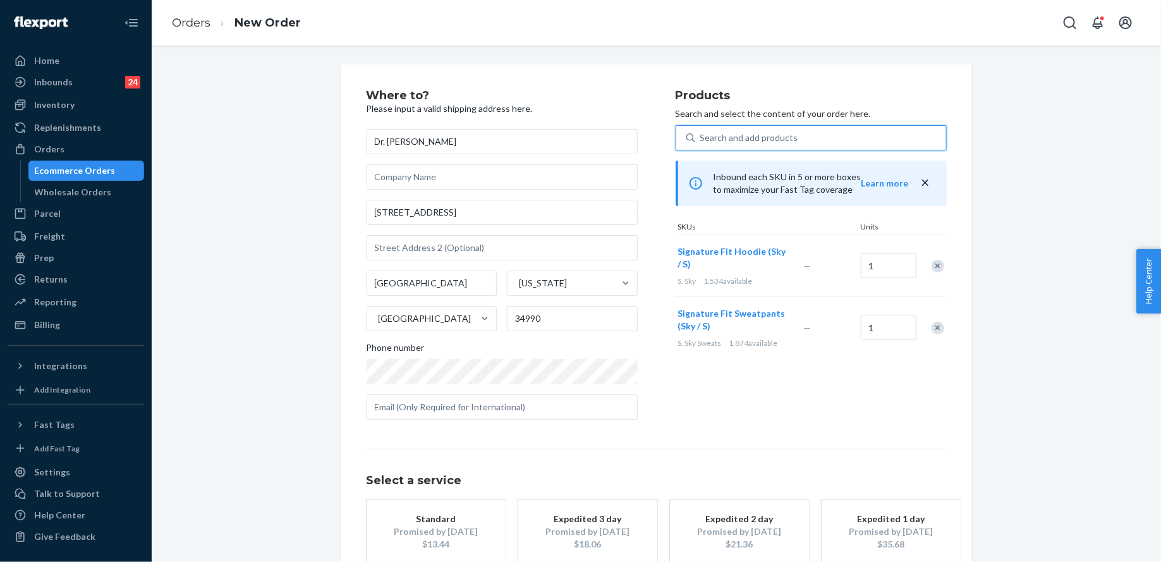
click at [755, 135] on div "Search and add products" at bounding box center [749, 137] width 98 height 13
click at [702, 135] on input "0 results available. Select is focused ,type to refine list, press Down to open…" at bounding box center [700, 137] width 1 height 13
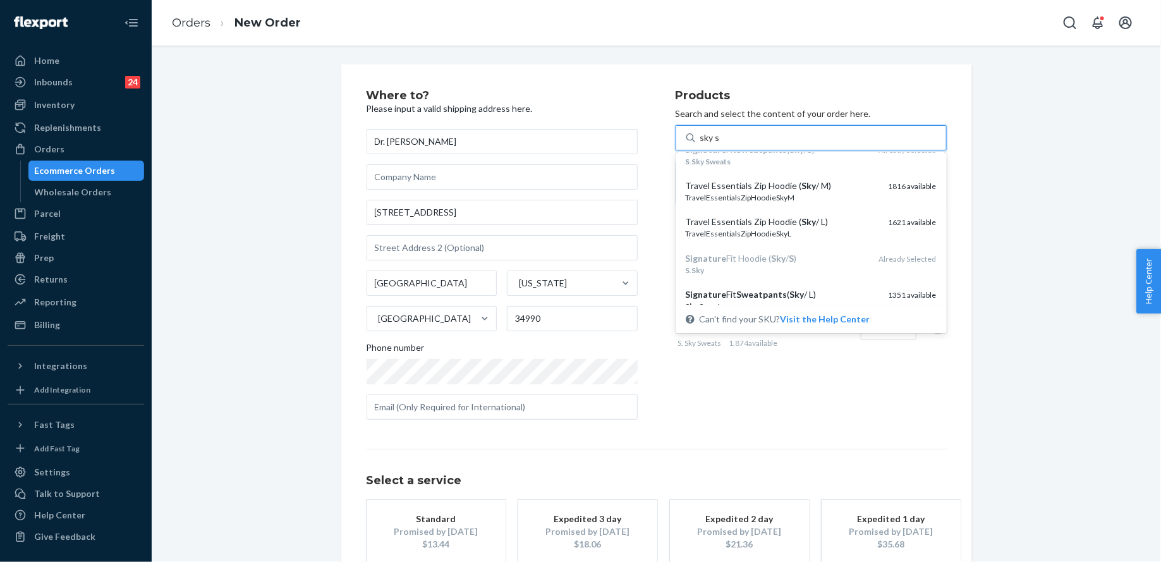
scroll to position [0, 0]
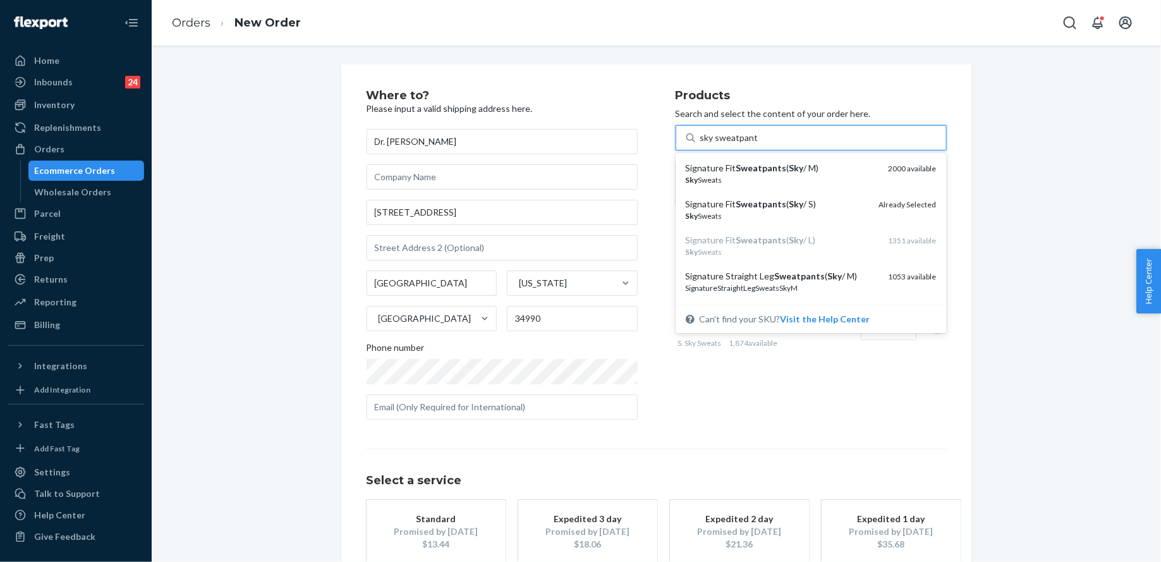
type input "sky sweatpant s"
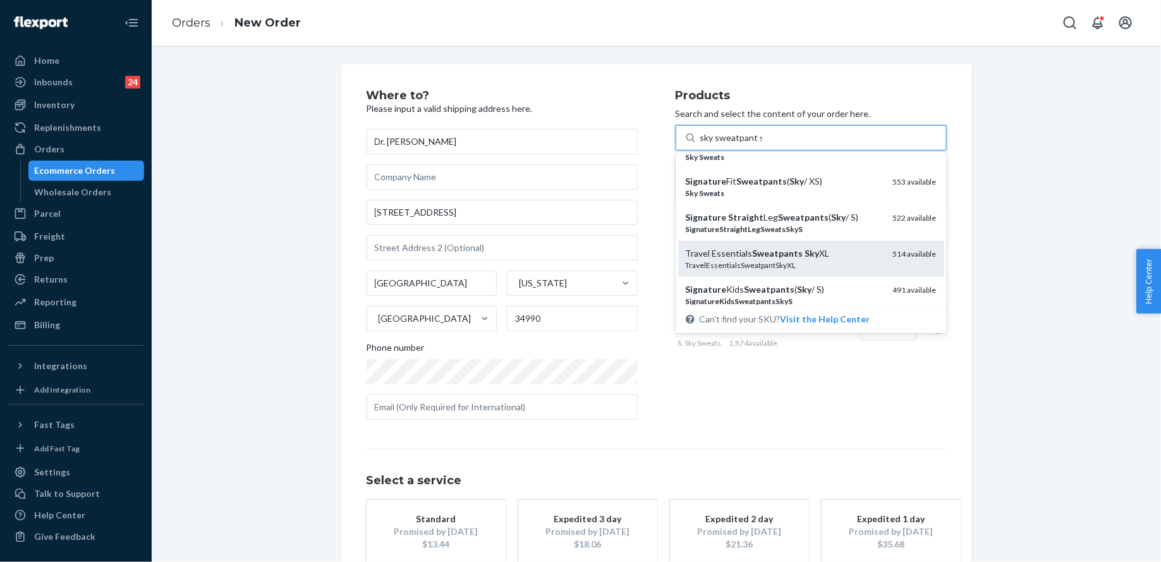
scroll to position [284, 0]
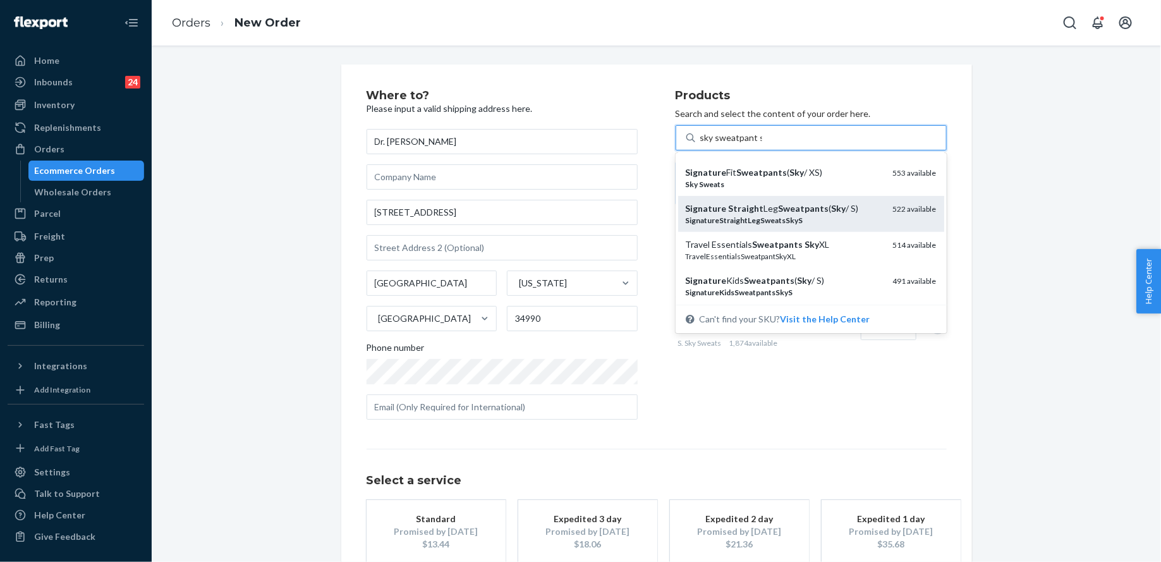
click at [841, 220] on div "SignatureStraightLegSweatsSkyS" at bounding box center [784, 220] width 197 height 11
click at [762, 144] on input "sky sweatpant s" at bounding box center [731, 137] width 62 height 13
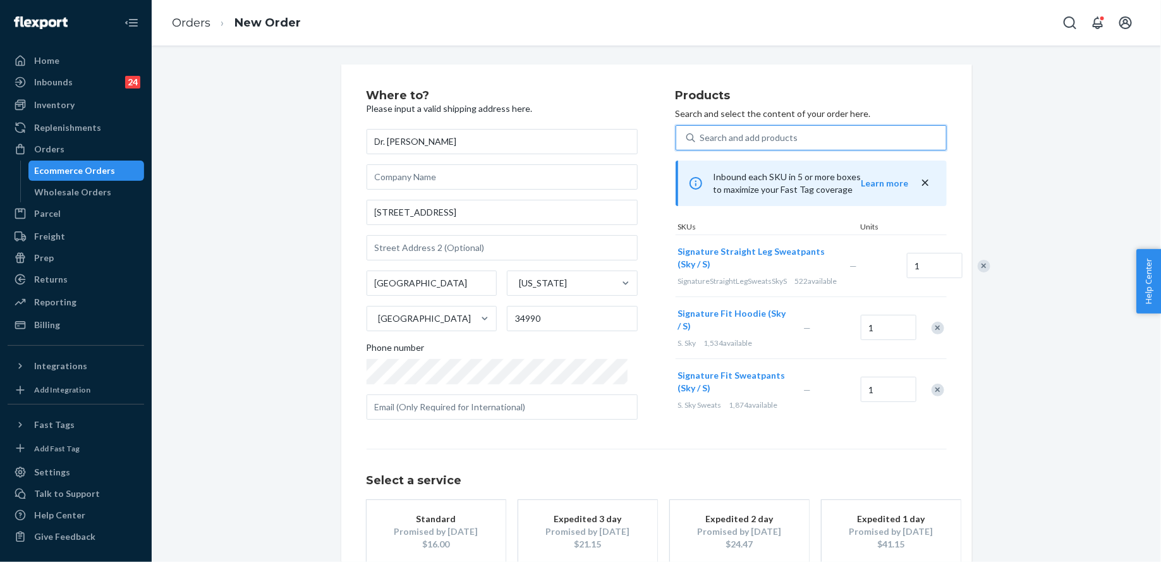
click at [791, 135] on div "Search and add products" at bounding box center [820, 137] width 251 height 23
click at [702, 135] on input "0 results available. Use Up and Down to choose options, press Enter to select t…" at bounding box center [700, 137] width 1 height 13
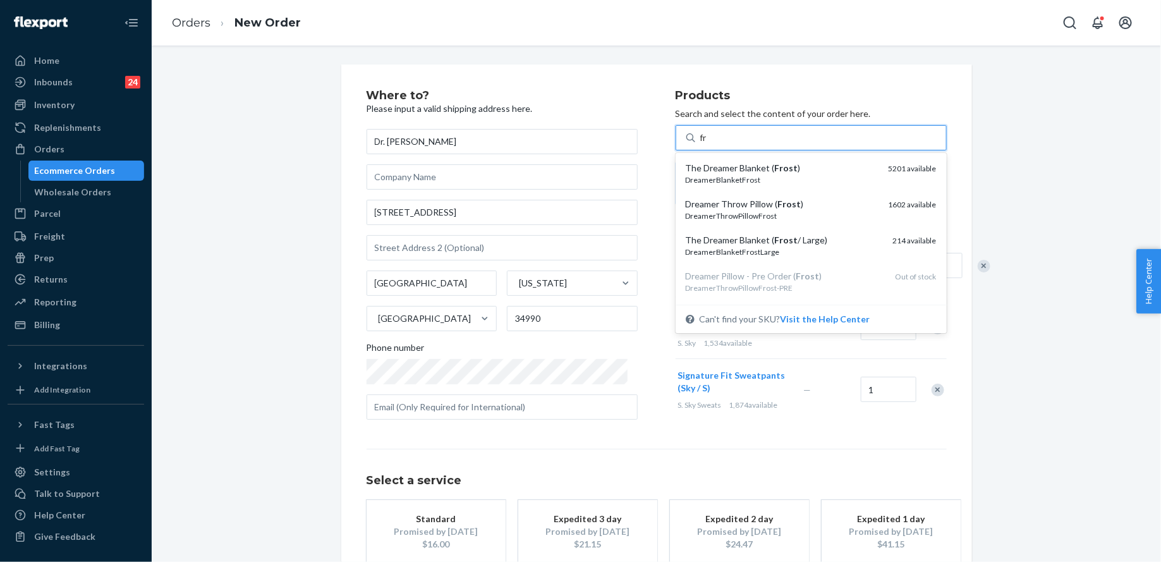
type input "f"
type input "cap"
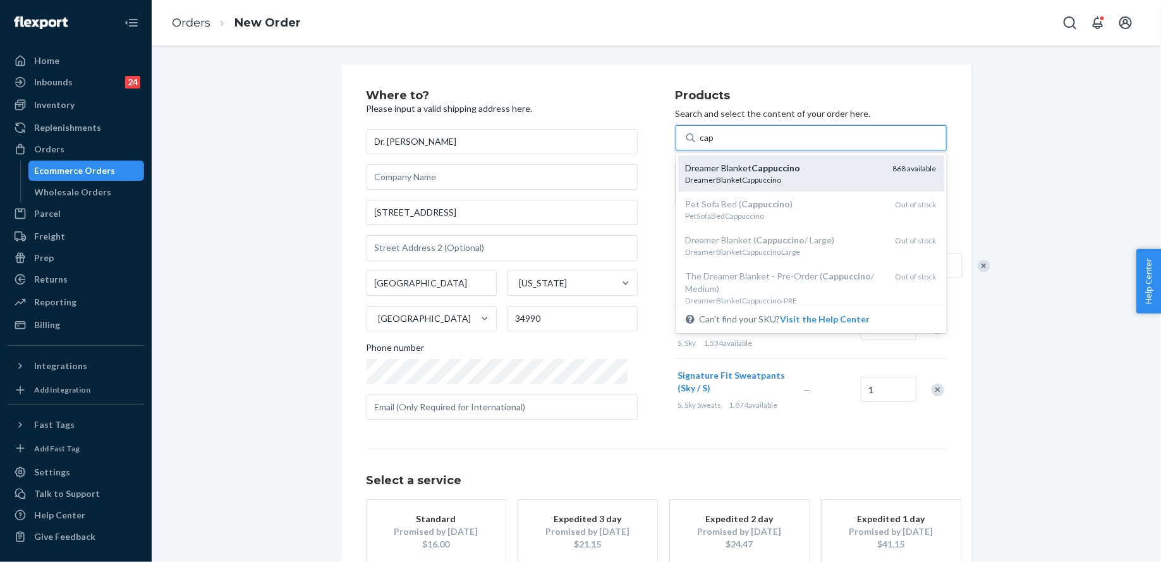
click at [790, 166] on em "Cappuccino" at bounding box center [776, 167] width 49 height 11
click at [715, 144] on input "cap" at bounding box center [707, 137] width 15 height 13
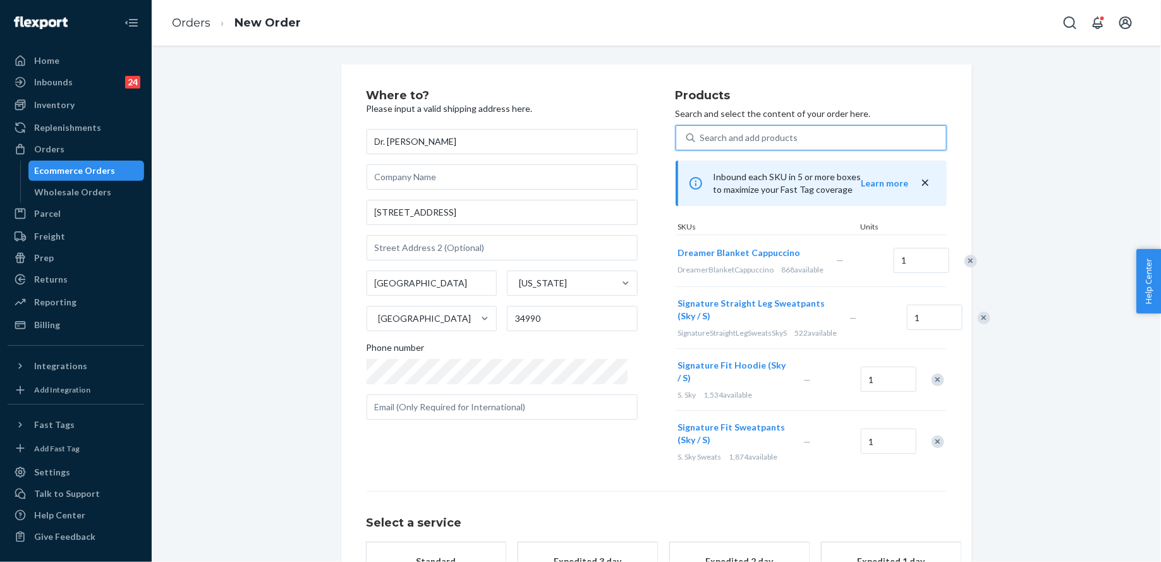
scroll to position [127, 0]
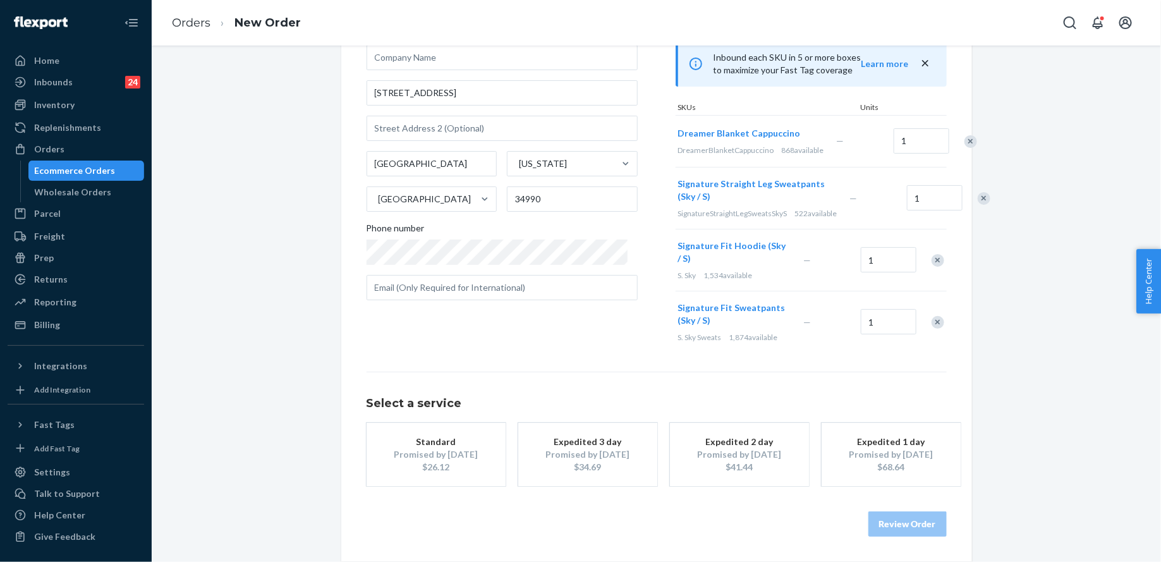
click at [430, 468] on div "$26.12" at bounding box center [436, 467] width 101 height 13
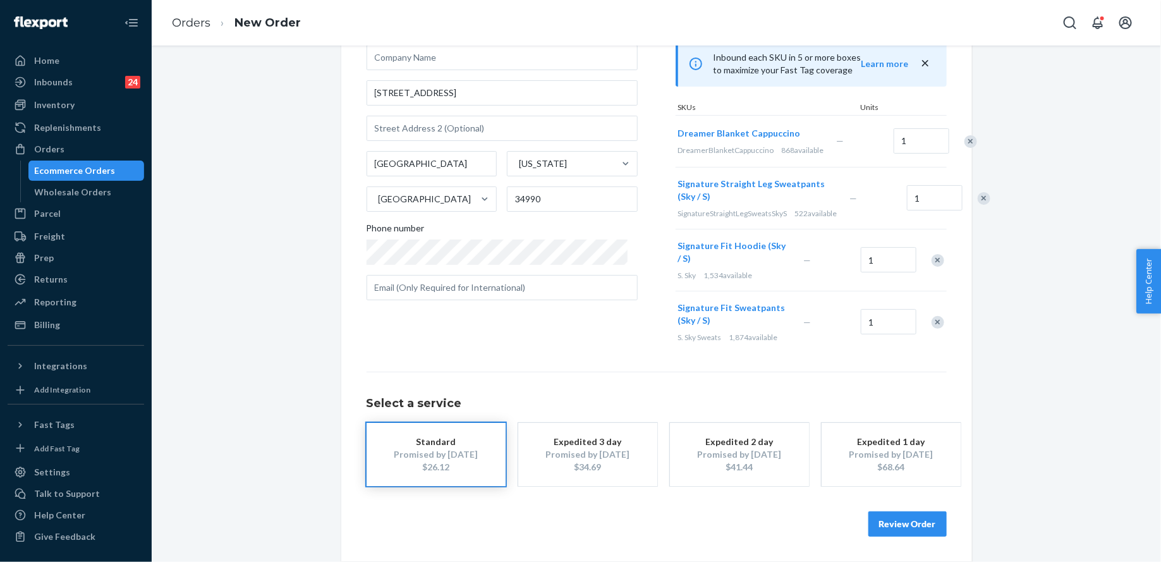
click at [926, 517] on button "Review Order" at bounding box center [908, 523] width 78 height 25
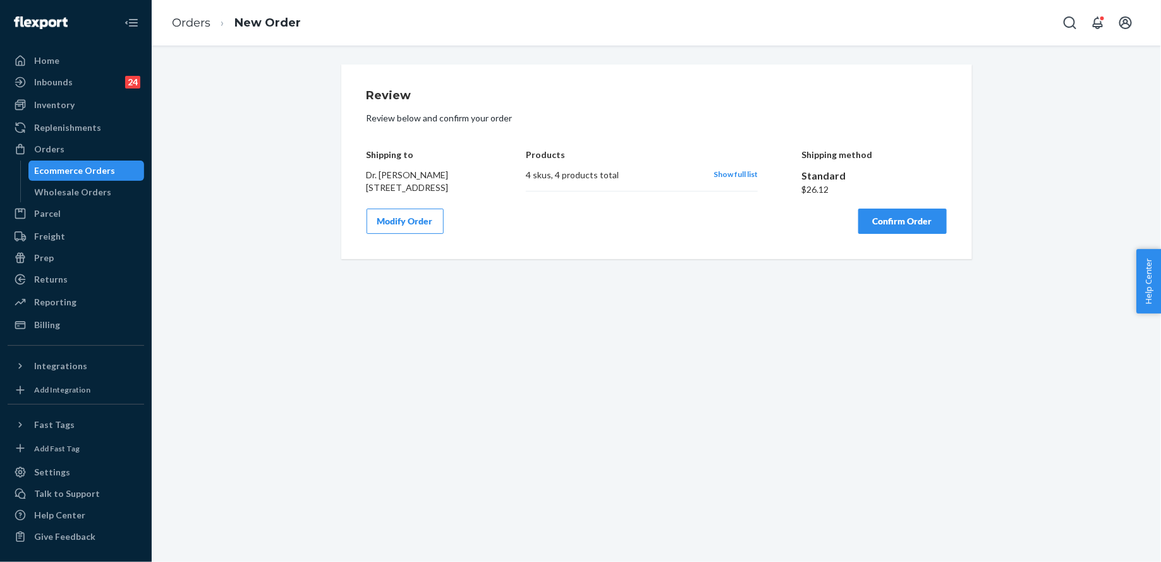
scroll to position [0, 0]
click at [919, 234] on button "Confirm Order" at bounding box center [902, 221] width 89 height 25
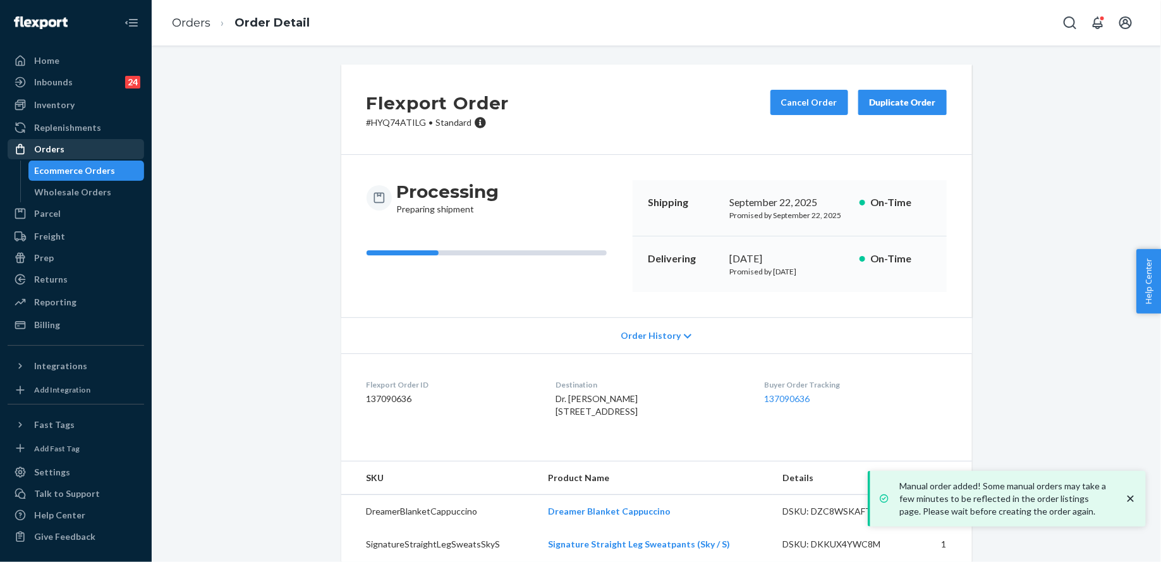
click at [73, 158] on link "Orders" at bounding box center [76, 149] width 137 height 20
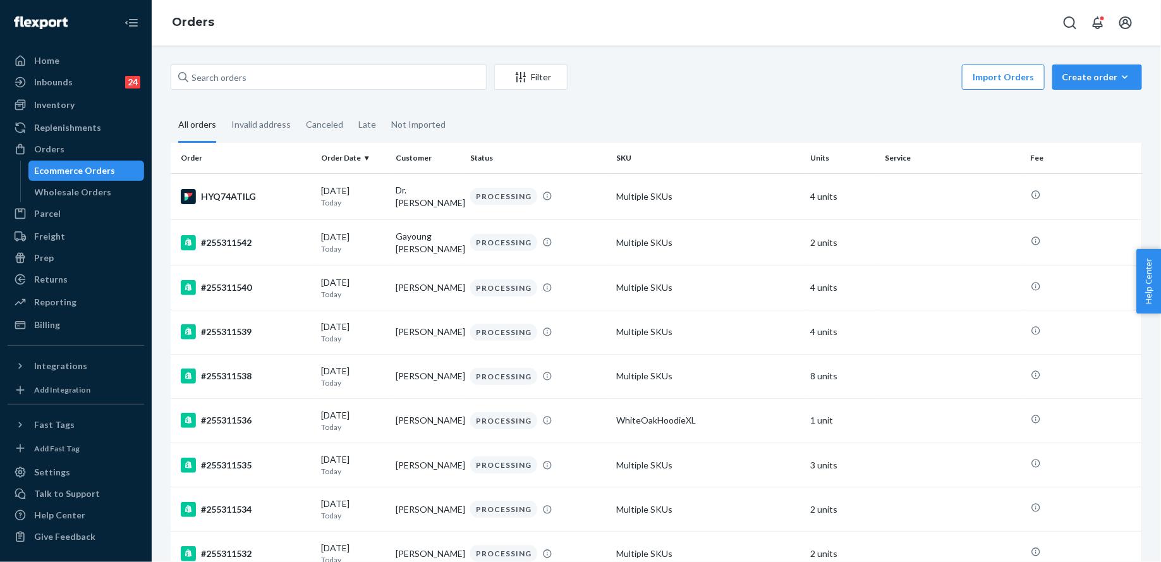
drag, startPoint x: 400, startPoint y: 106, endPoint x: 400, endPoint y: 82, distance: 23.4
click at [399, 82] on input "text" at bounding box center [329, 76] width 316 height 25
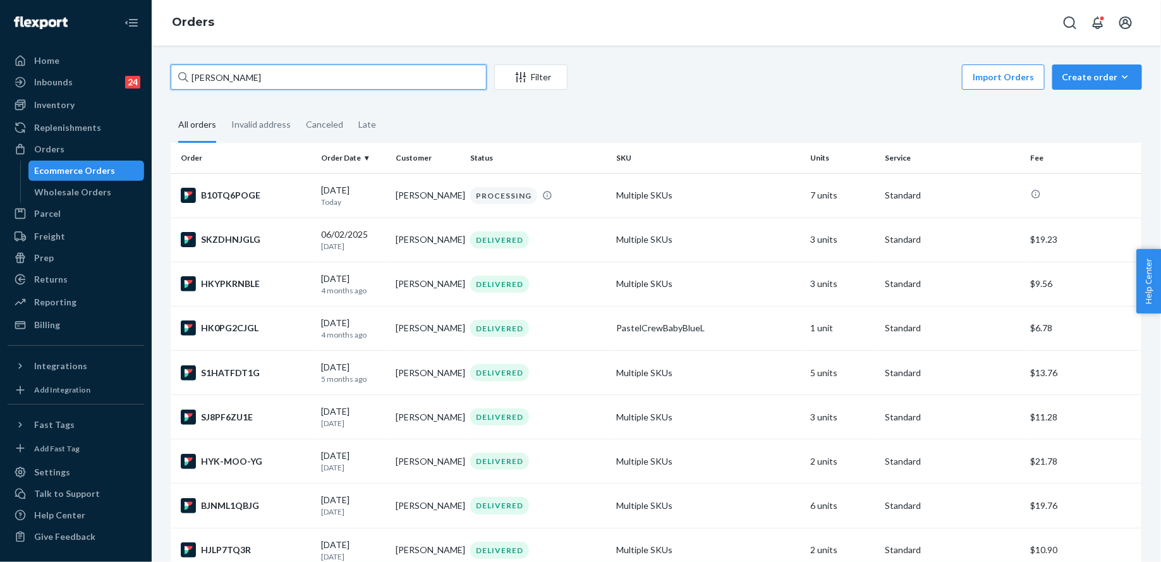
click at [371, 83] on input "[PERSON_NAME]" at bounding box center [329, 76] width 316 height 25
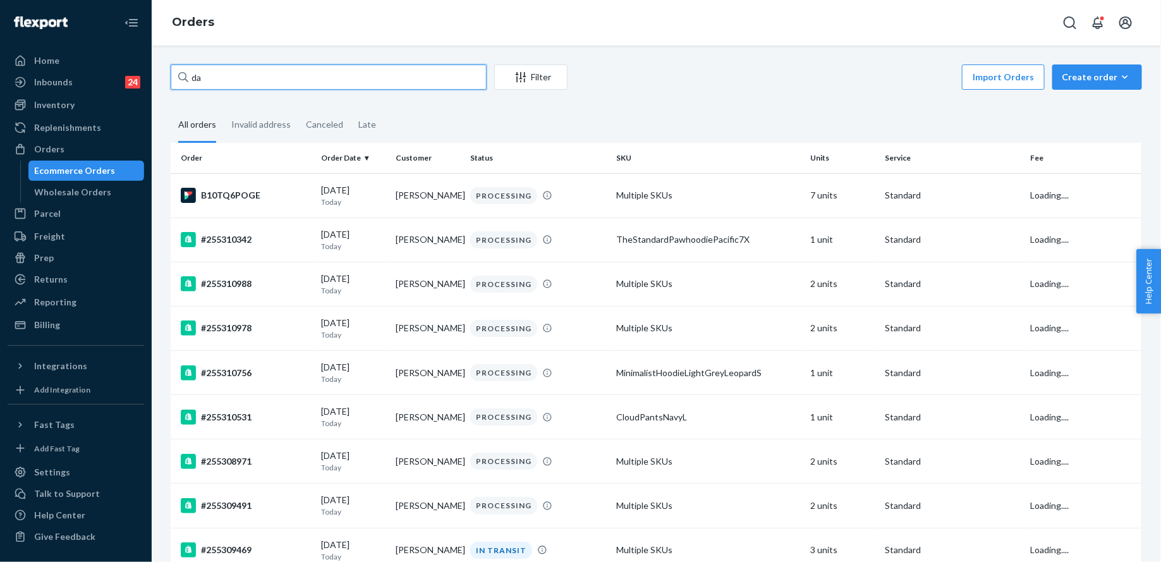
type input "d"
